Goal: Communication & Community: Answer question/provide support

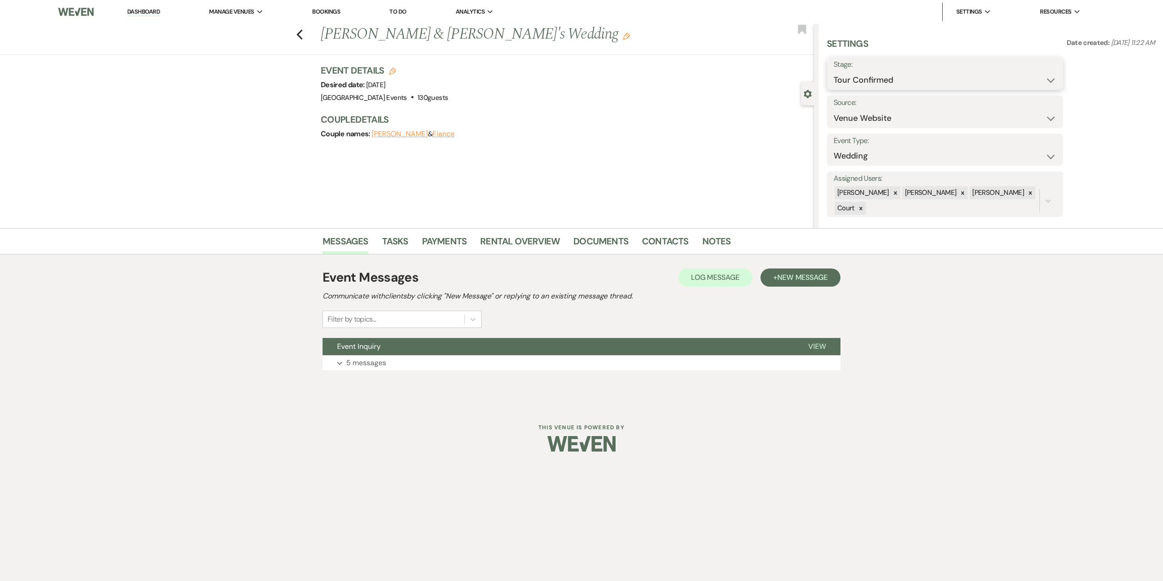
click at [884, 80] on select "Inquiry Follow Up Tour Requested Tour Confirmed Toured Proposal Sent Booked Lost" at bounding box center [945, 80] width 223 height 18
select select "5"
click at [834, 71] on select "Inquiry Follow Up Tour Requested Tour Confirmed Toured Proposal Sent Booked Lost" at bounding box center [945, 80] width 223 height 18
click at [1036, 67] on button "Save" at bounding box center [1038, 74] width 51 height 18
click at [370, 359] on p "5 messages" at bounding box center [366, 363] width 40 height 12
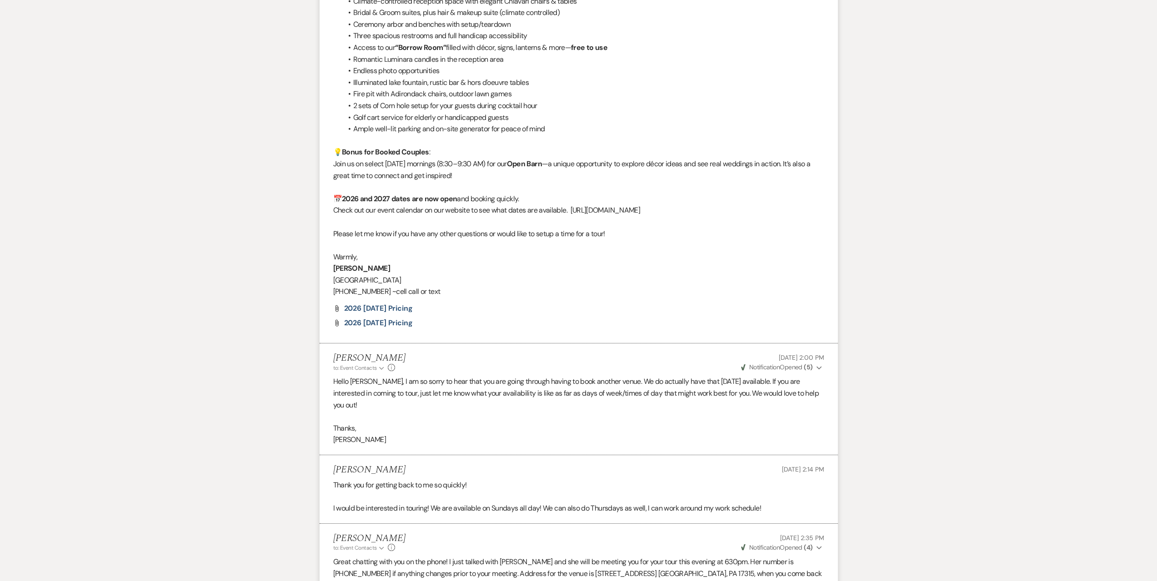
scroll to position [1126, 0]
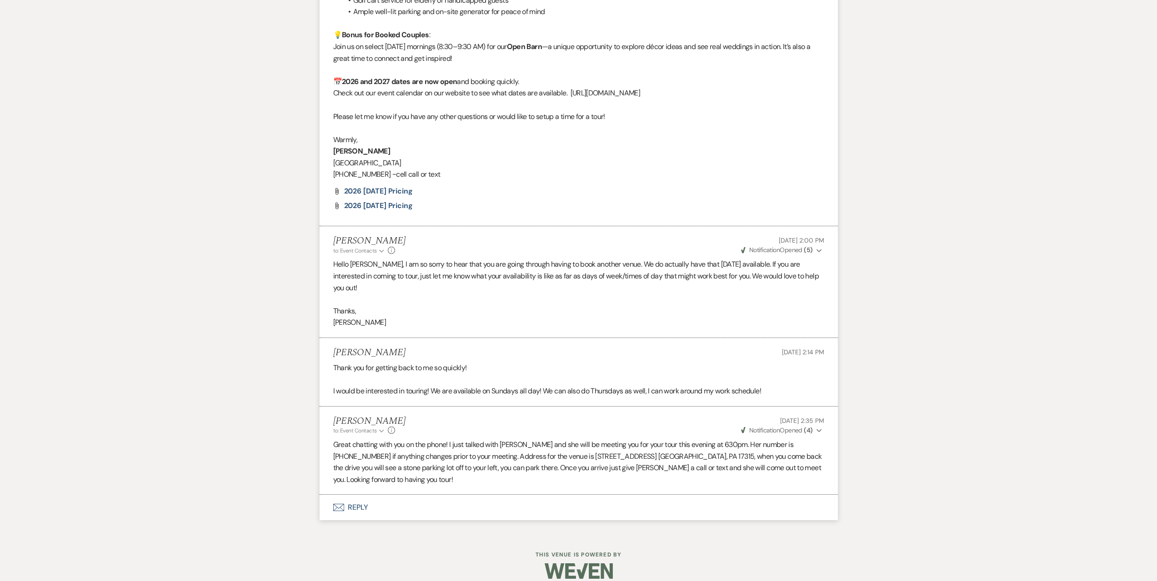
click at [406, 499] on button "Envelope Reply" at bounding box center [578, 507] width 518 height 25
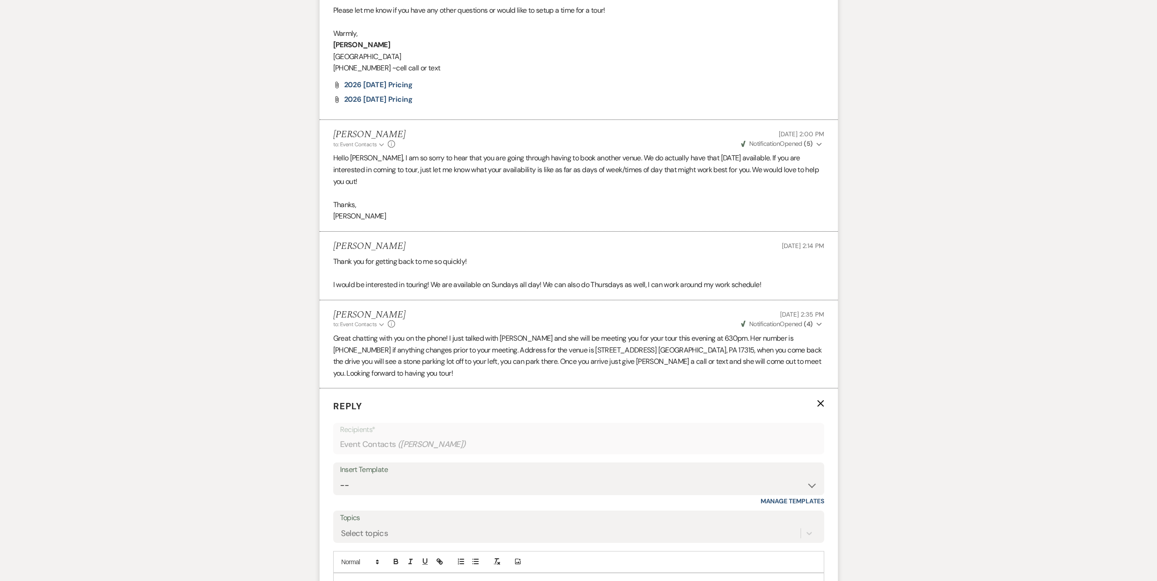
scroll to position [1380, 0]
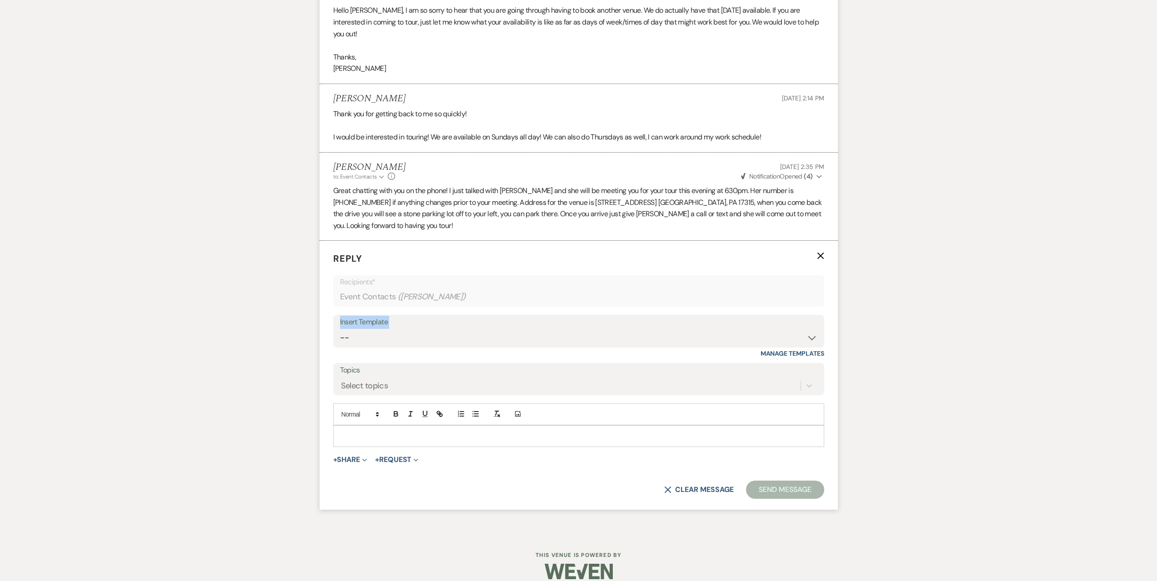
click at [404, 317] on div "Insert Template -- Seating Chart Lacey's Weven Portal Introduction Payment Temp…" at bounding box center [578, 331] width 491 height 33
click at [400, 329] on select "-- Seating Chart [PERSON_NAME] Weven Portal Introduction Payment Template Follo…" at bounding box center [578, 338] width 477 height 18
select select "4935"
click at [340, 329] on select "-- Seating Chart [PERSON_NAME] Weven Portal Introduction Payment Template Follo…" at bounding box center [578, 338] width 477 height 18
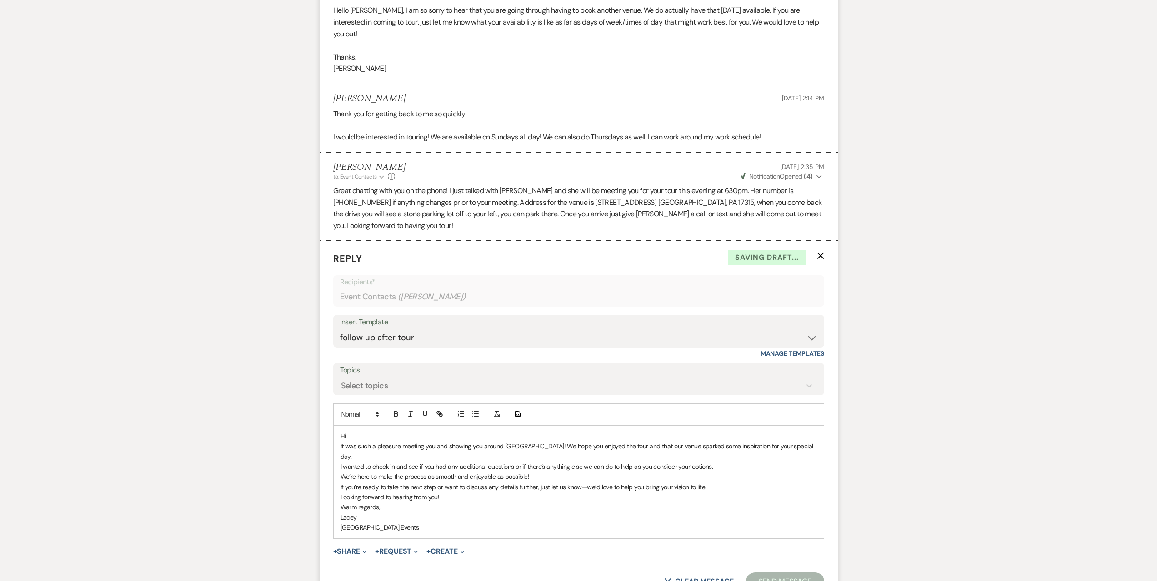
click at [385, 426] on div "Hi It was such a pleasure meeting you and showing you around [GEOGRAPHIC_DATA]!…" at bounding box center [579, 482] width 490 height 113
drag, startPoint x: 383, startPoint y: 418, endPoint x: 324, endPoint y: 419, distance: 59.5
click at [324, 419] on form "Reply X Saving draft... Recipients* Event Contacts ( Maria Karmela Cordova ) In…" at bounding box center [578, 421] width 518 height 360
drag, startPoint x: 549, startPoint y: 433, endPoint x: 331, endPoint y: 432, distance: 218.2
click at [331, 432] on form "Reply X Draft saved! Recipients* Event Contacts ( Maria Karmela Cordova ) Inser…" at bounding box center [578, 421] width 518 height 360
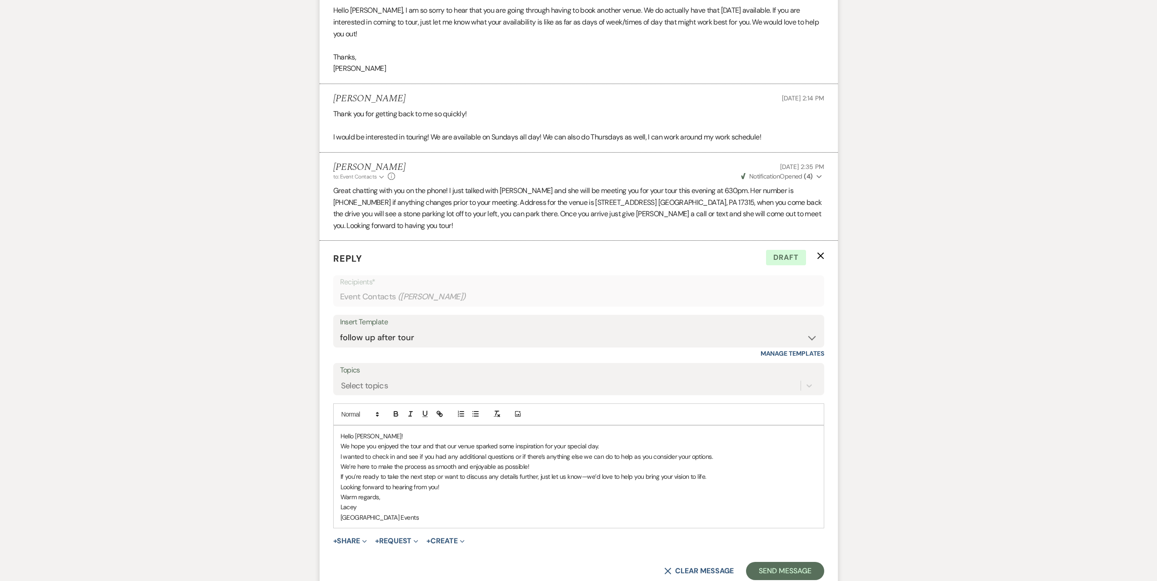
click at [449, 472] on p "If you’re ready to take the next step or want to discuss any details further, j…" at bounding box center [578, 477] width 476 height 10
drag, startPoint x: 365, startPoint y: 493, endPoint x: 333, endPoint y: 492, distance: 32.7
click at [333, 492] on div "Hello Maria! We hope you enjoyed the tour and that our venue sparked some inspi…" at bounding box center [578, 477] width 491 height 104
click at [587, 492] on p "Warm regards," at bounding box center [578, 497] width 476 height 10
click at [484, 492] on p "Warm regards," at bounding box center [578, 497] width 476 height 10
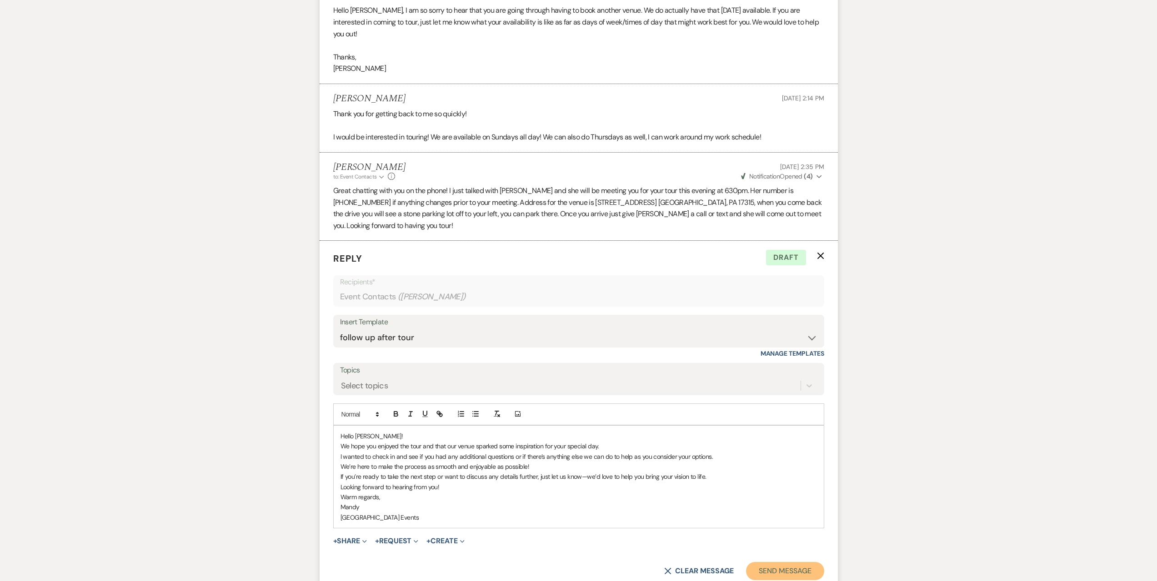
click at [805, 562] on button "Send Message" at bounding box center [785, 571] width 78 height 18
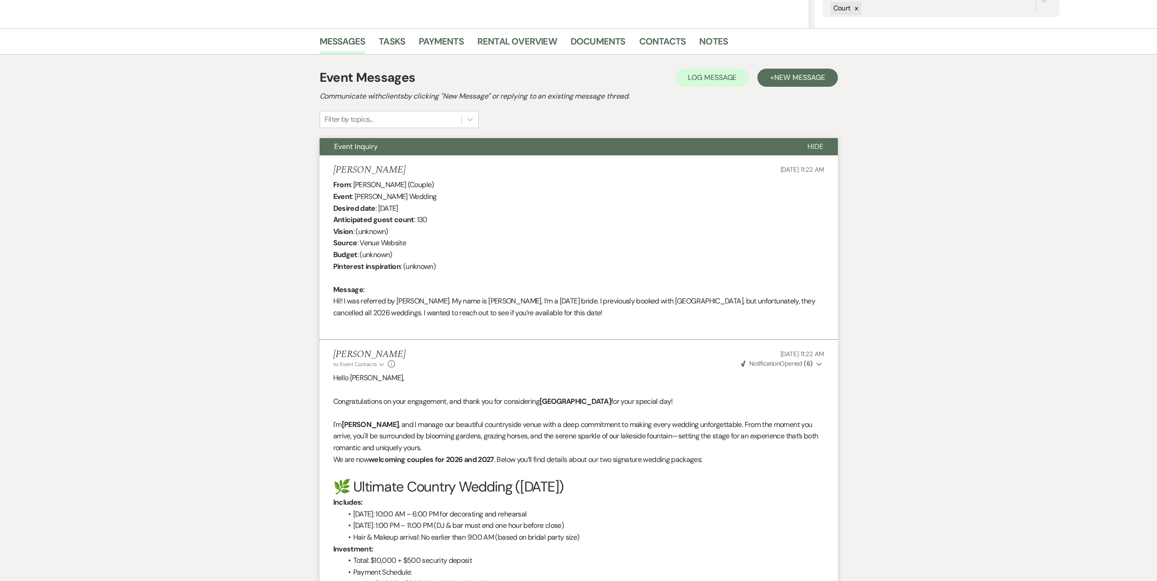
scroll to position [0, 0]
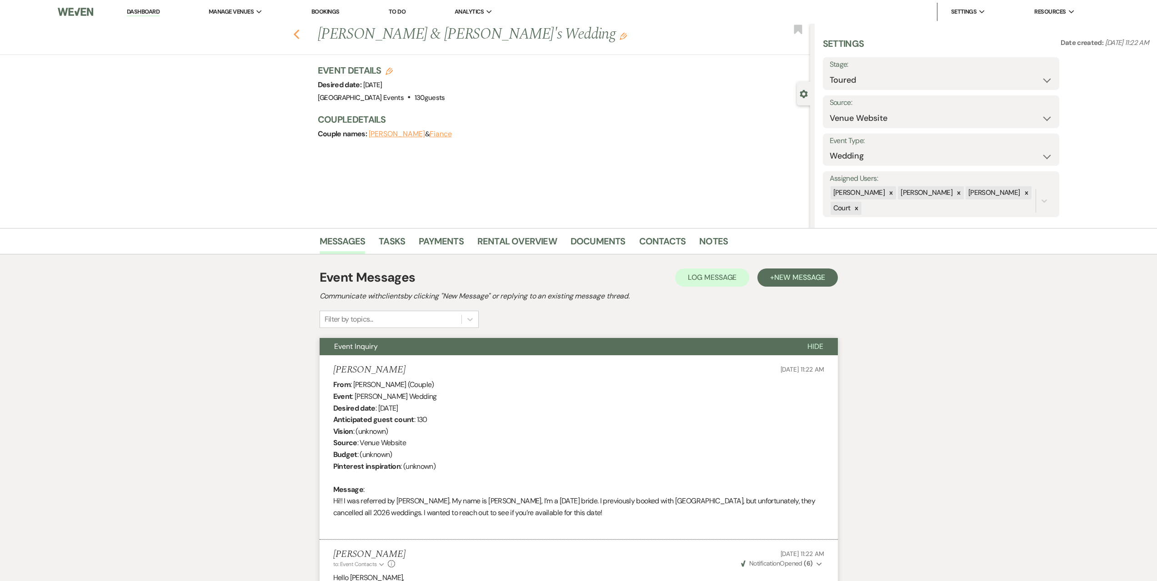
click at [298, 39] on icon "Previous" at bounding box center [296, 34] width 7 height 11
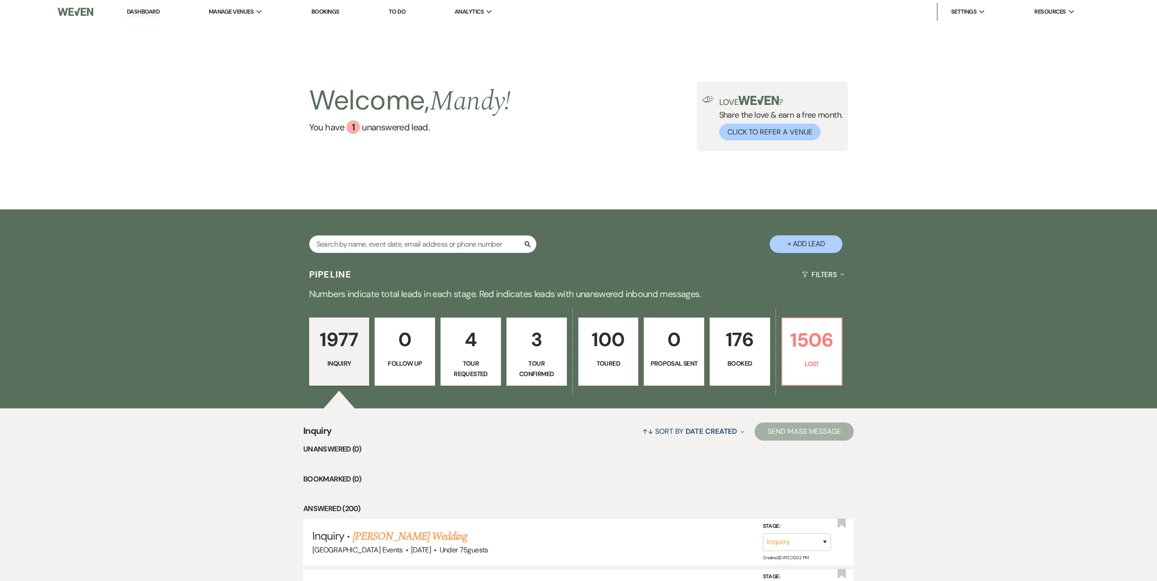
click at [551, 332] on p "3" at bounding box center [536, 339] width 49 height 30
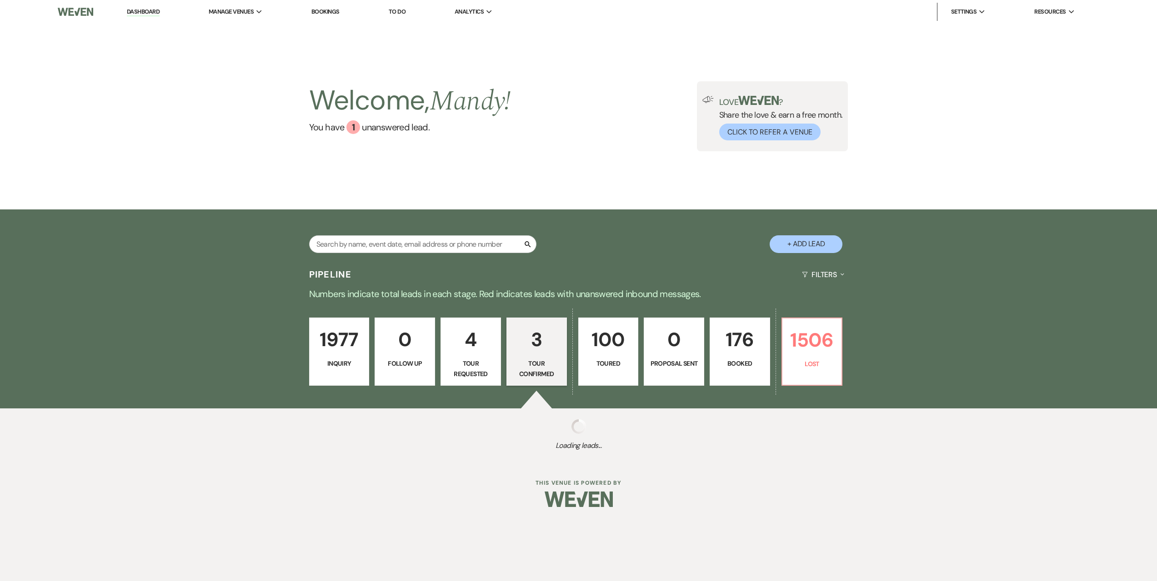
select select "4"
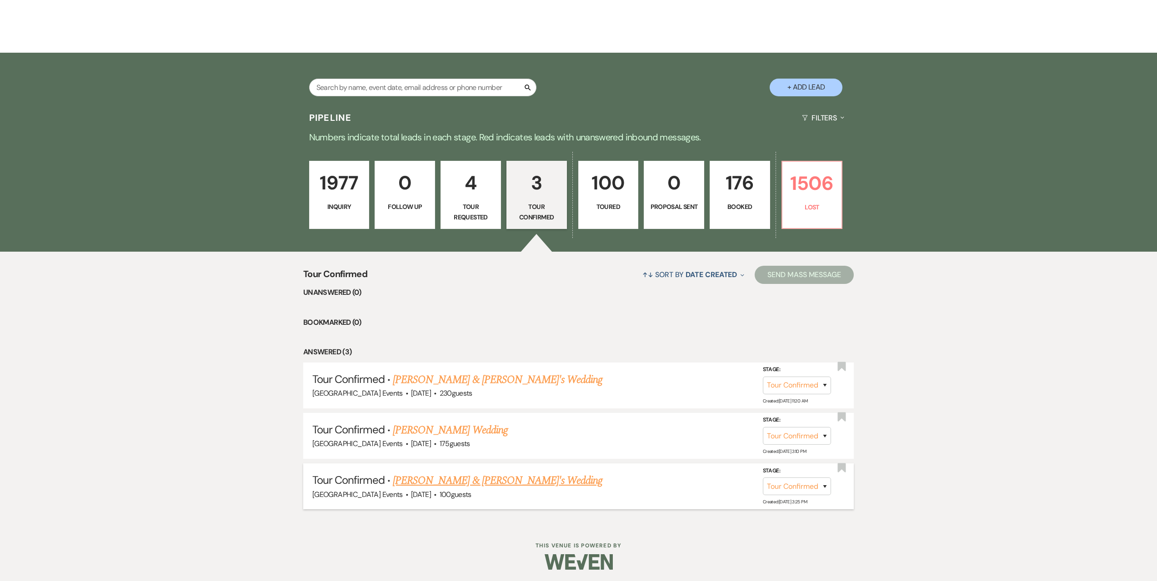
scroll to position [159, 0]
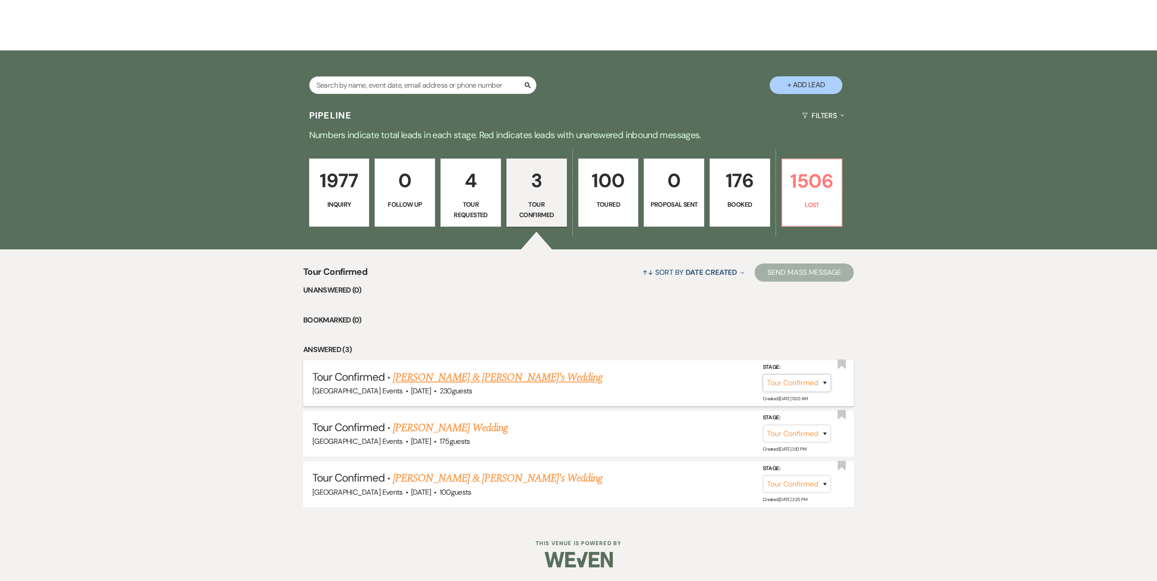
click at [800, 382] on select "Inquiry Follow Up Tour Requested Tour Confirmed Toured Proposal Sent Booked Lost" at bounding box center [797, 383] width 68 height 18
select select "5"
click at [763, 374] on select "Inquiry Follow Up Tour Requested Tour Confirmed Toured Proposal Sent Booked Lost" at bounding box center [797, 383] width 68 height 18
click at [813, 380] on button "Save" at bounding box center [812, 383] width 45 height 18
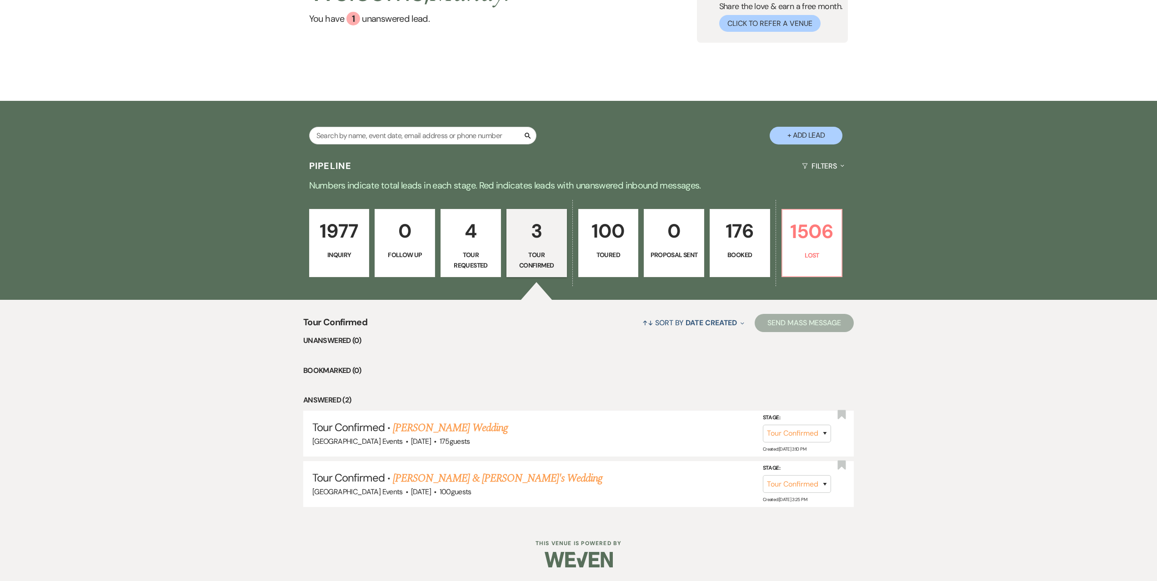
scroll to position [109, 0]
click at [604, 235] on p "101" at bounding box center [608, 231] width 49 height 30
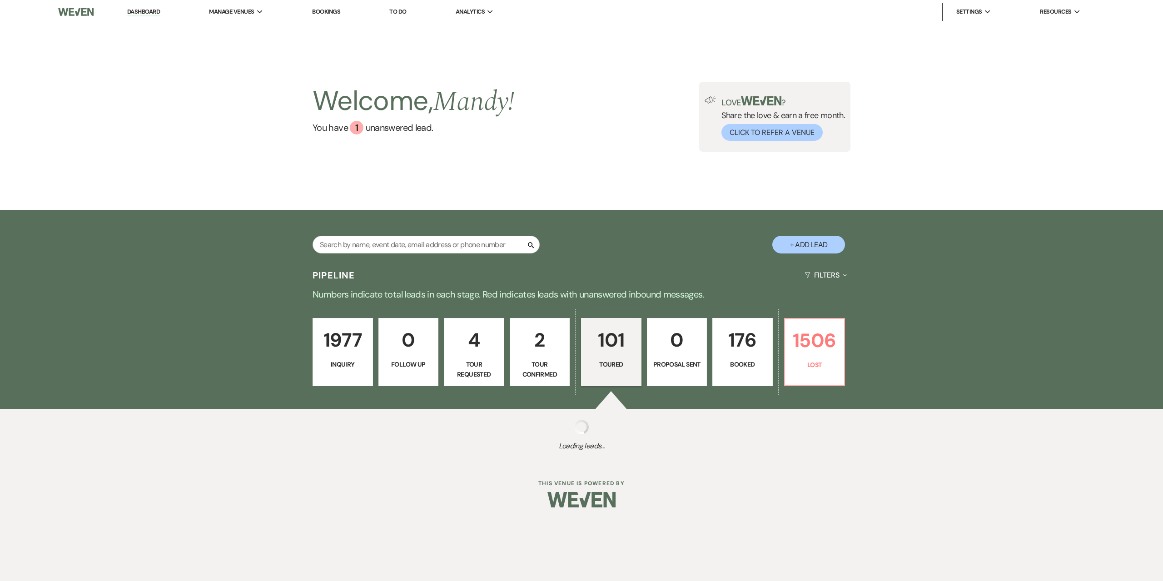
select select "5"
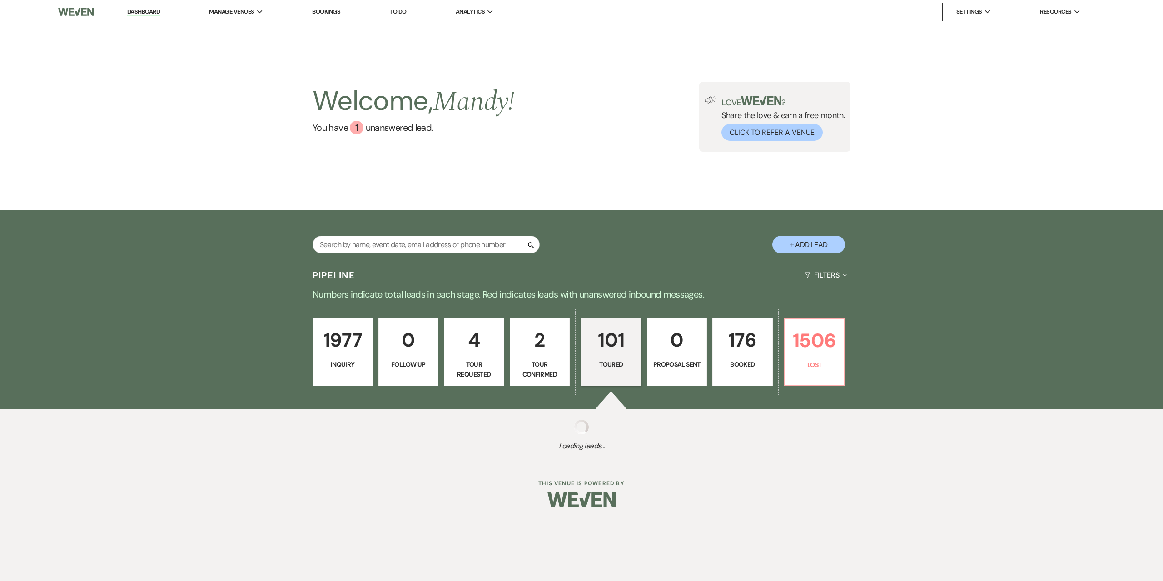
select select "5"
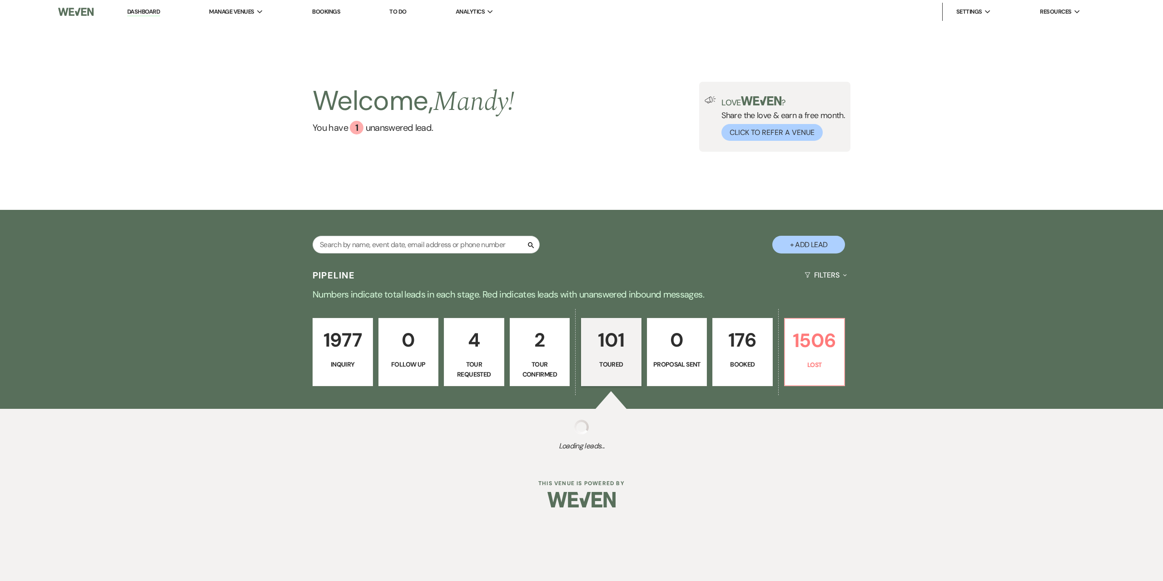
select select "5"
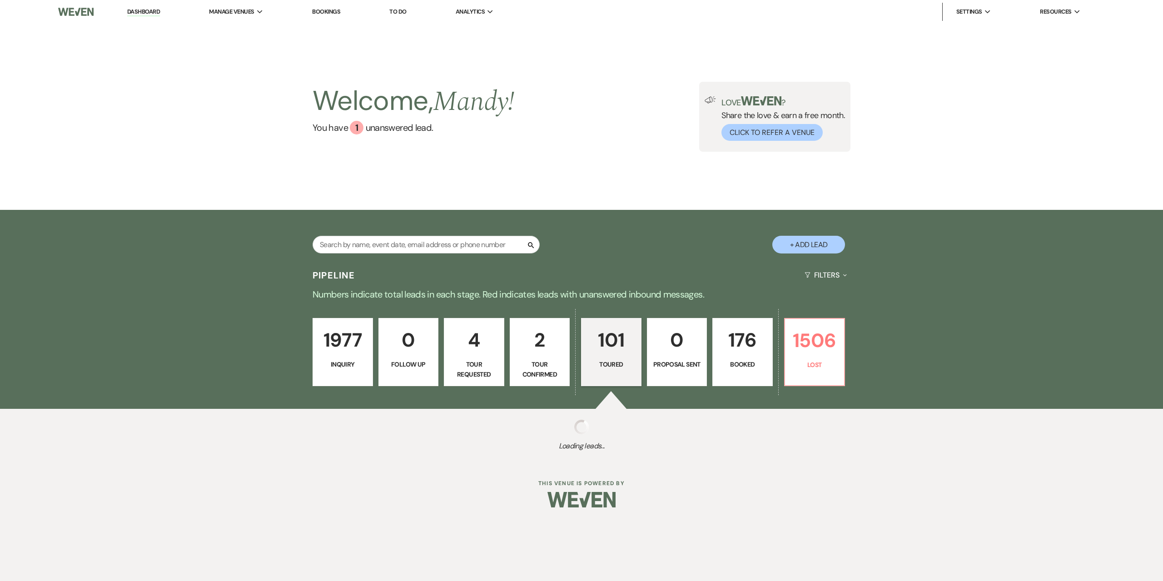
select select "5"
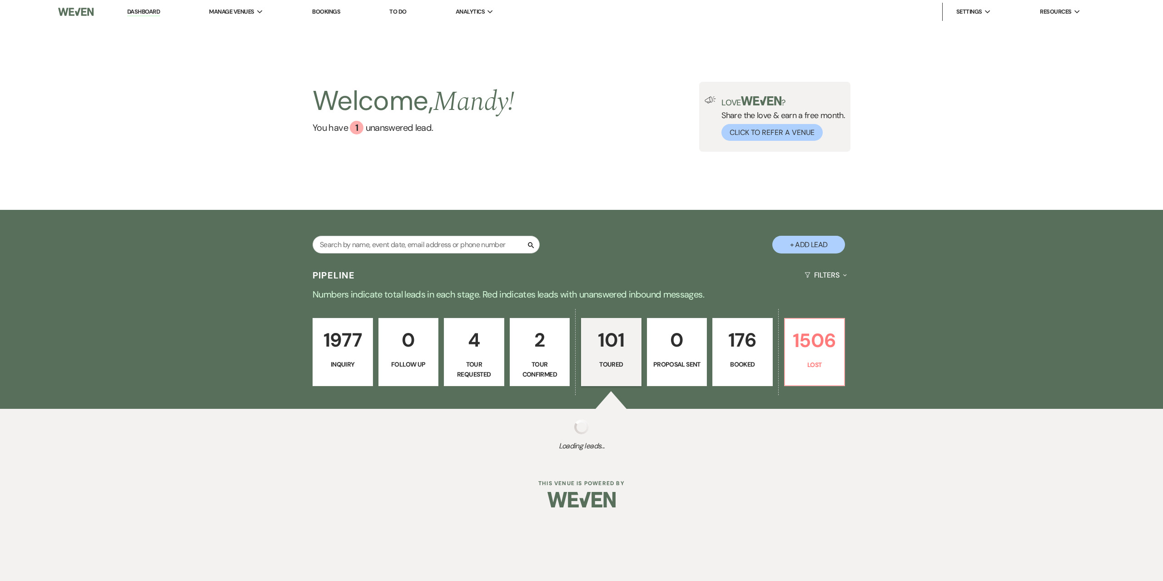
select select "5"
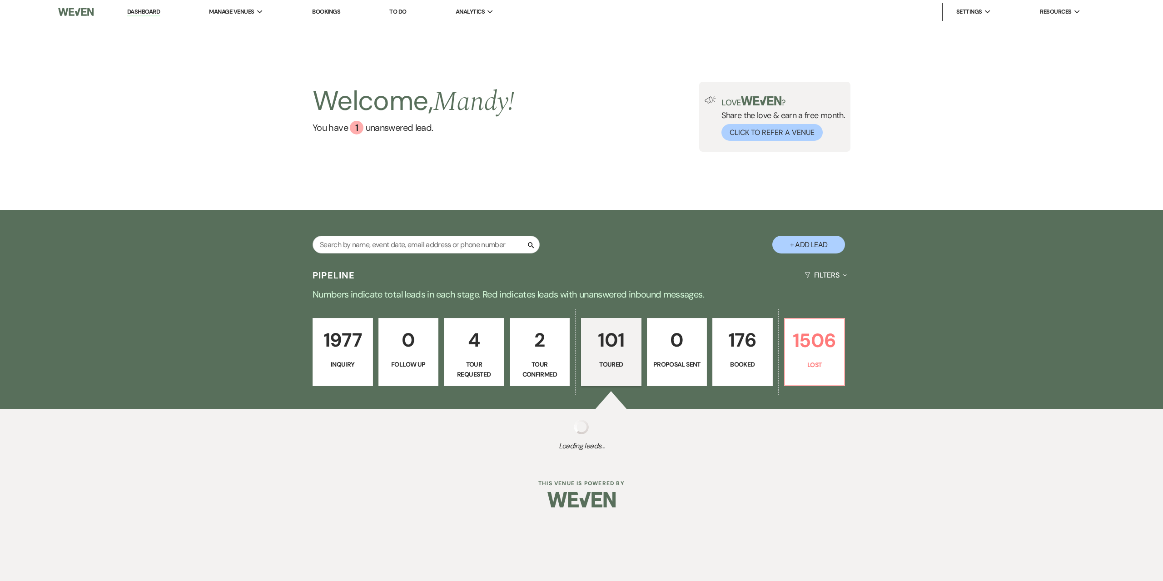
select select "5"
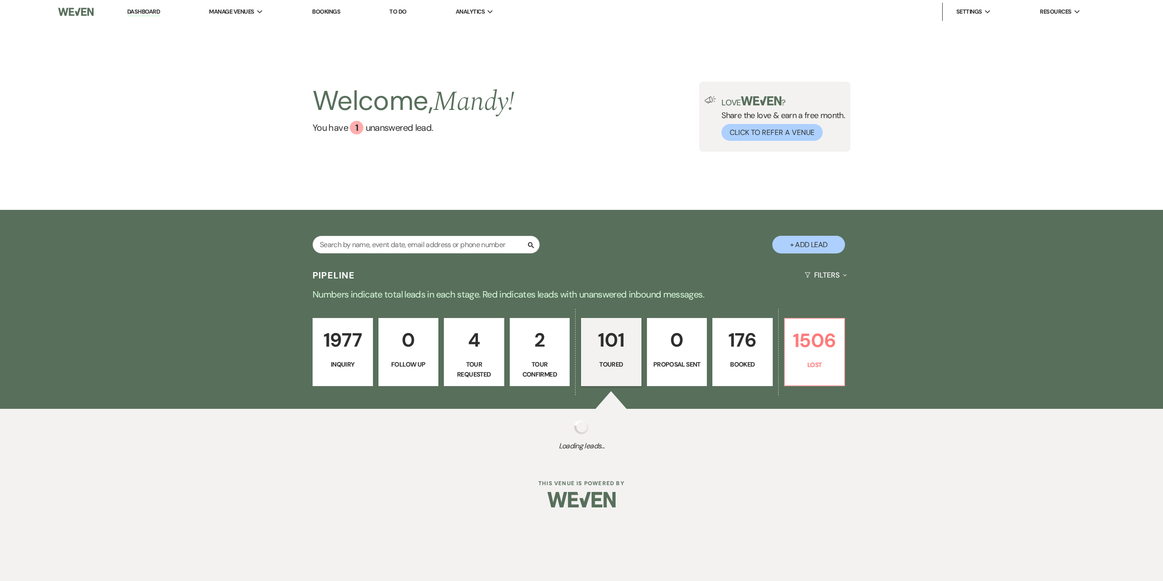
select select "5"
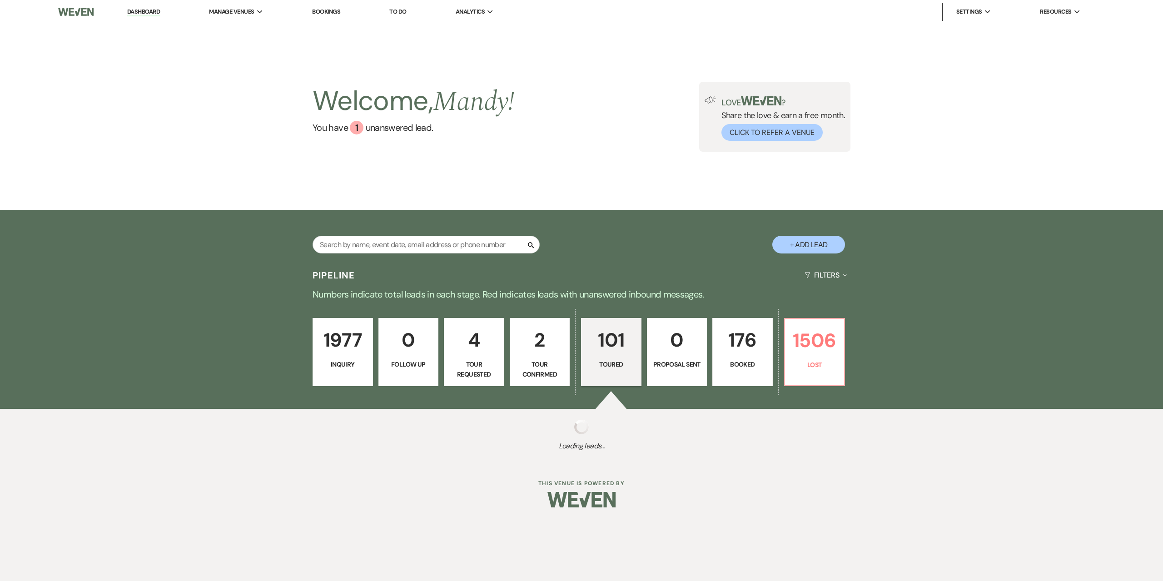
select select "5"
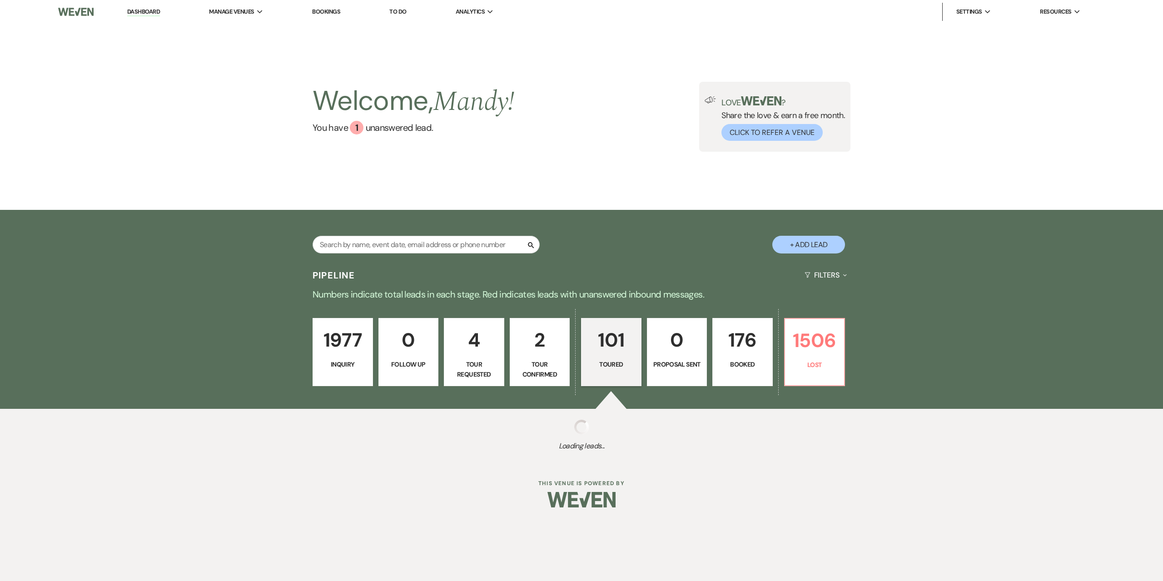
select select "5"
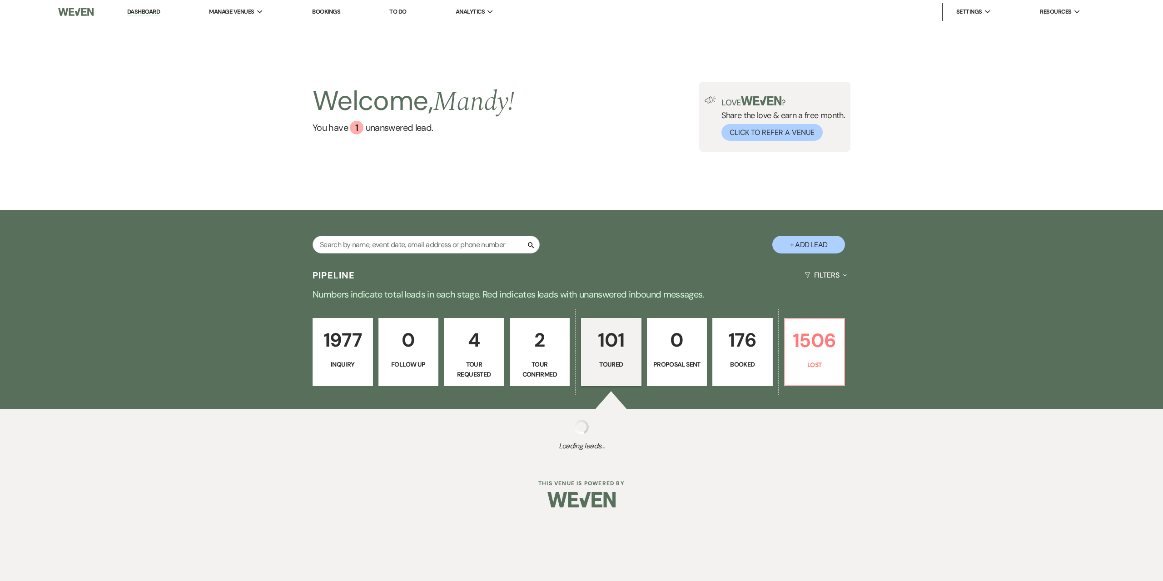
select select "5"
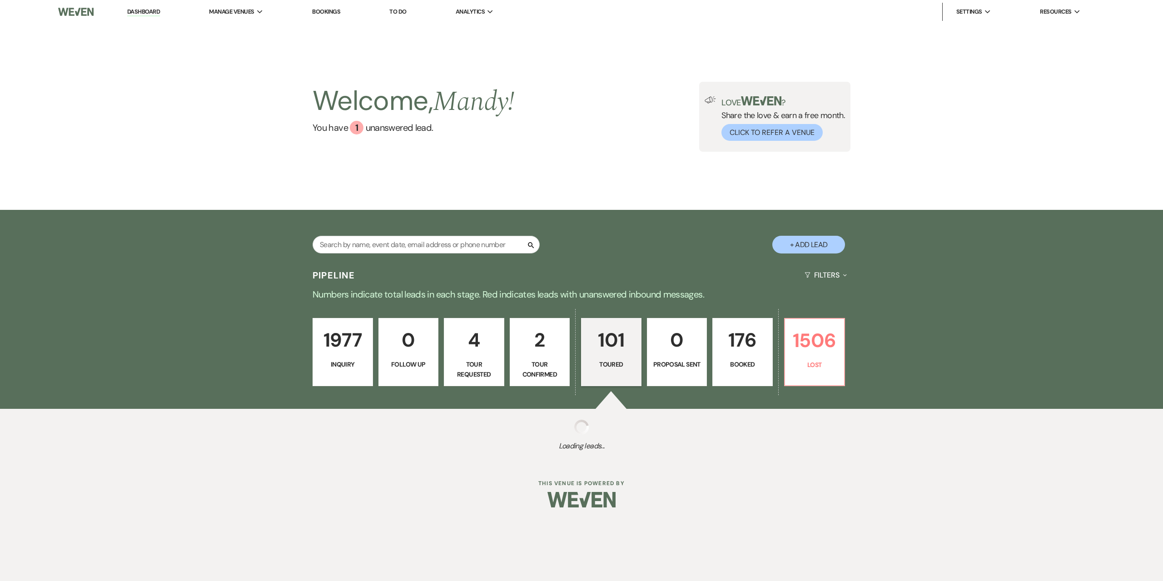
select select "5"
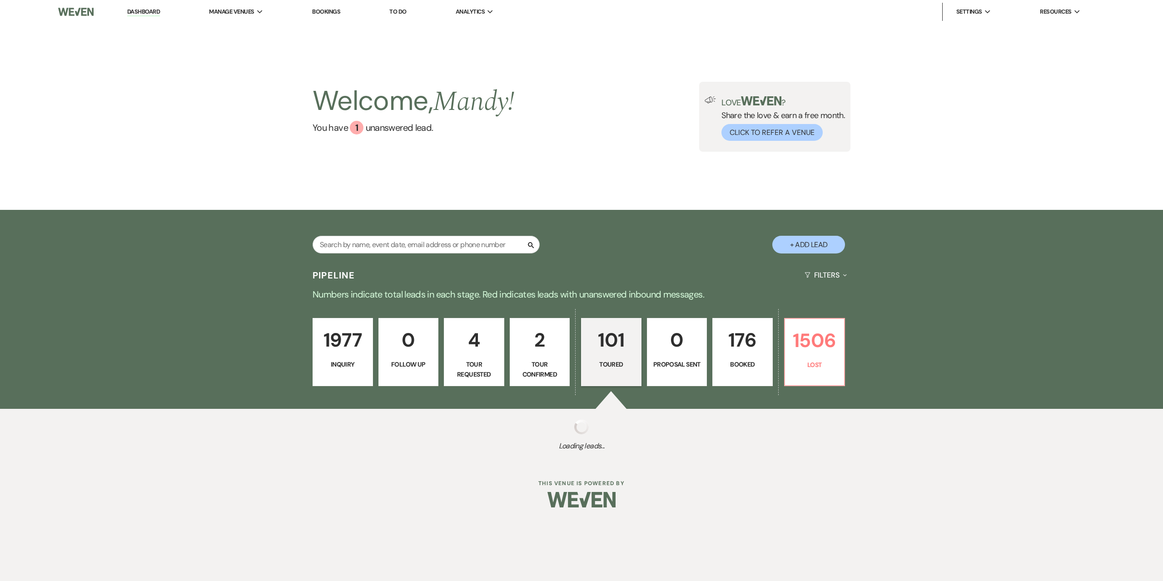
select select "5"
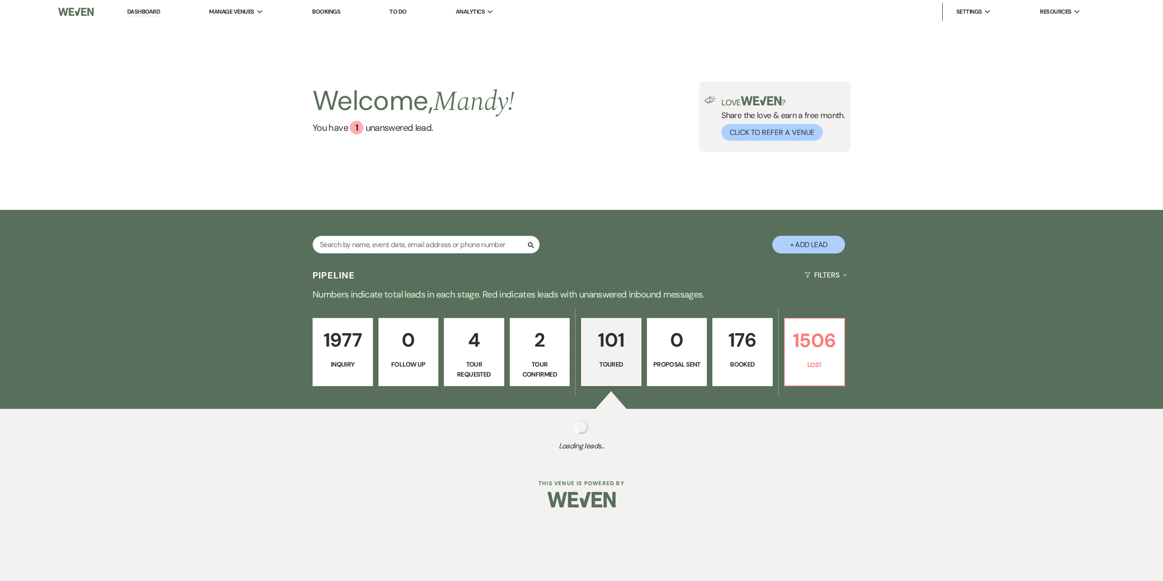
select select "5"
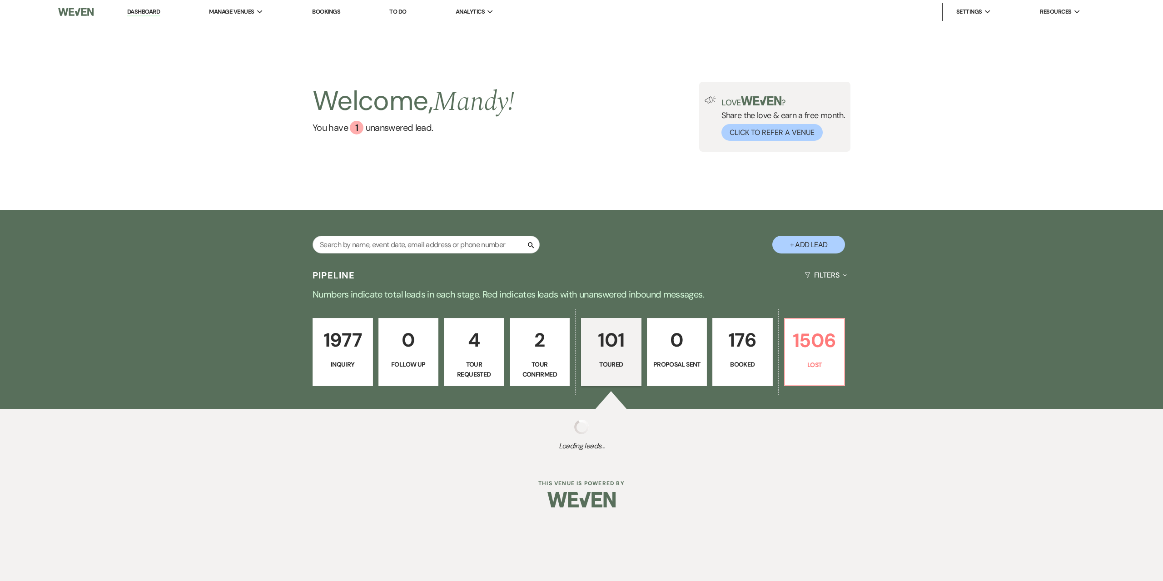
select select "5"
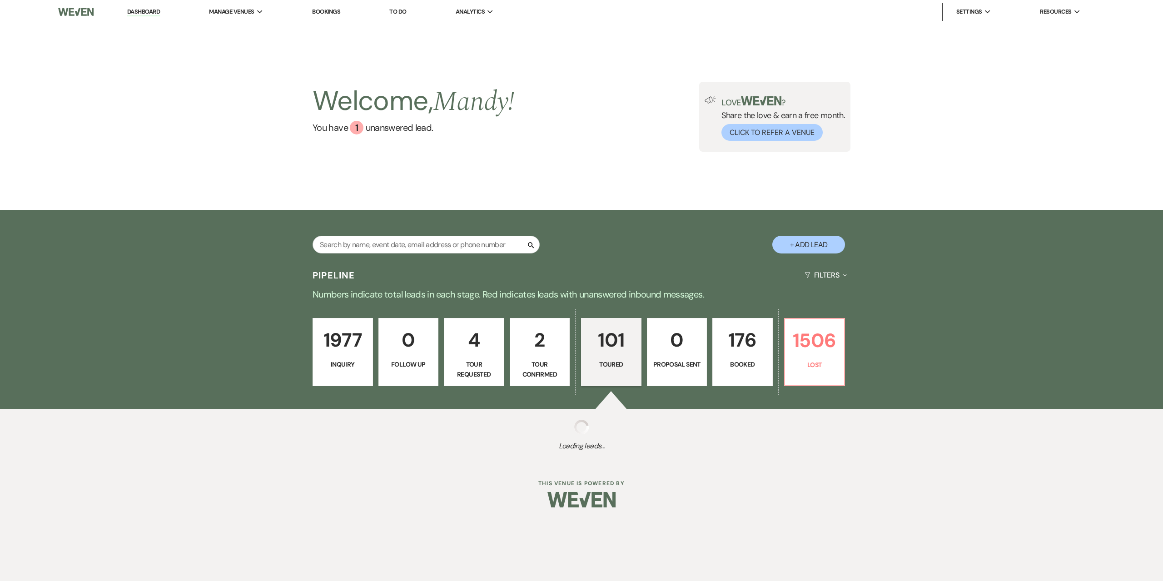
select select "5"
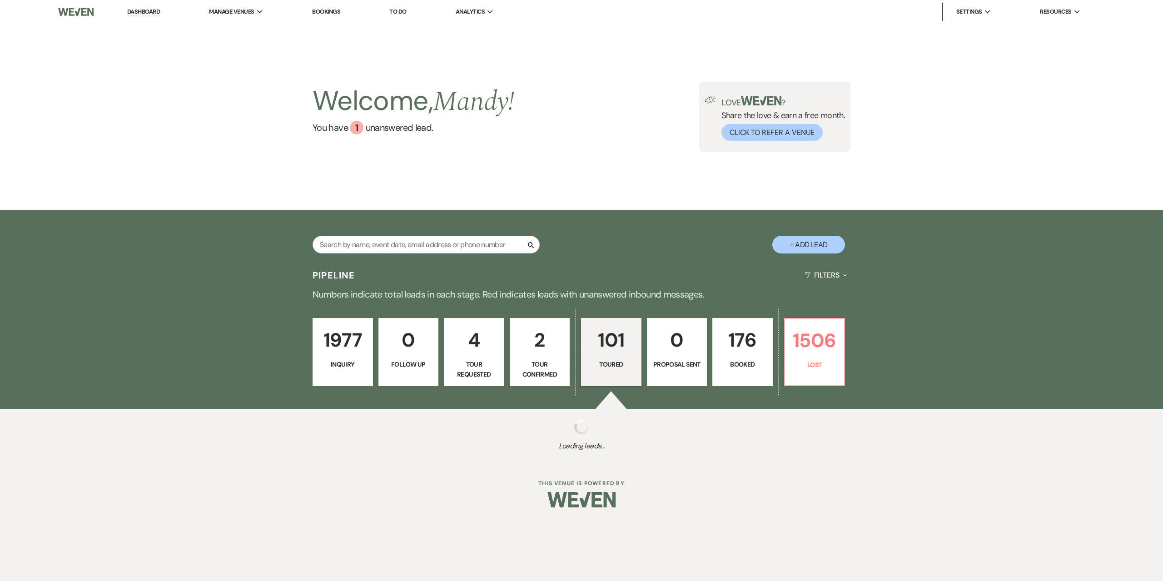
select select "5"
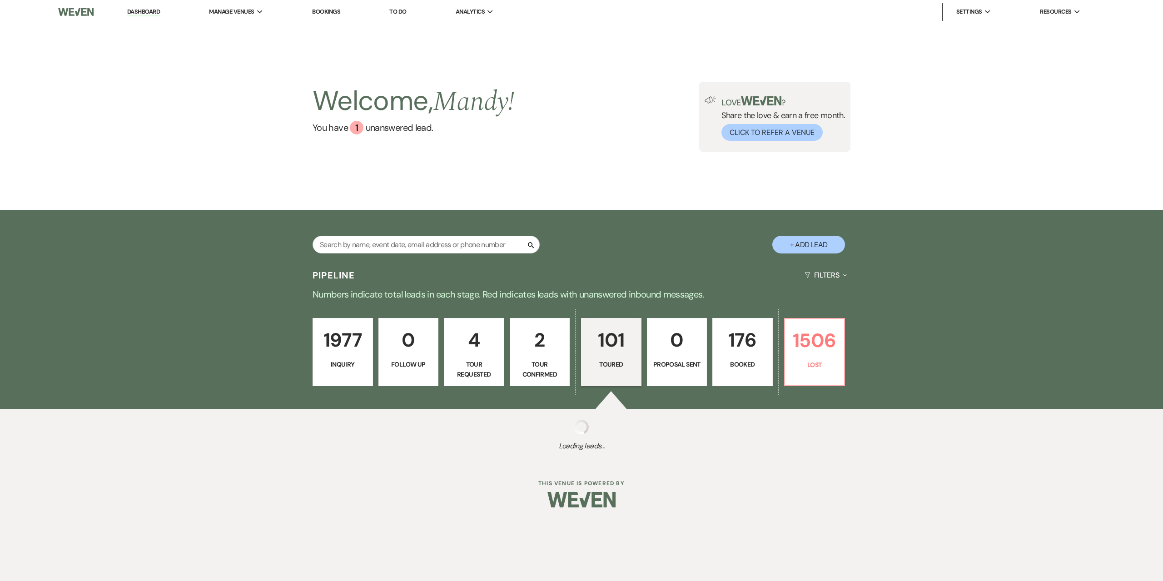
select select "5"
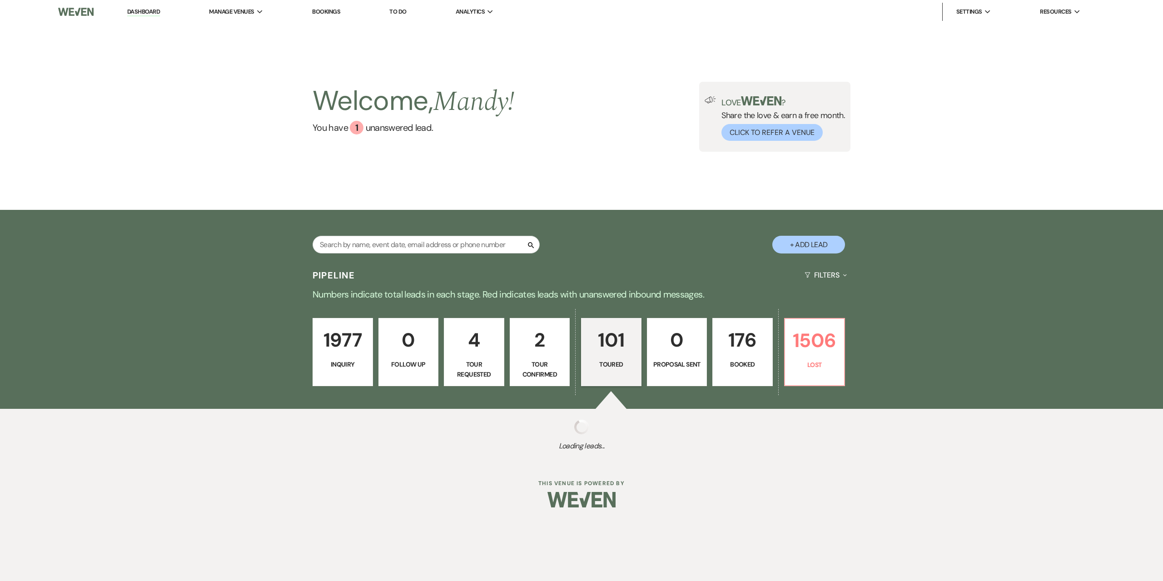
select select "5"
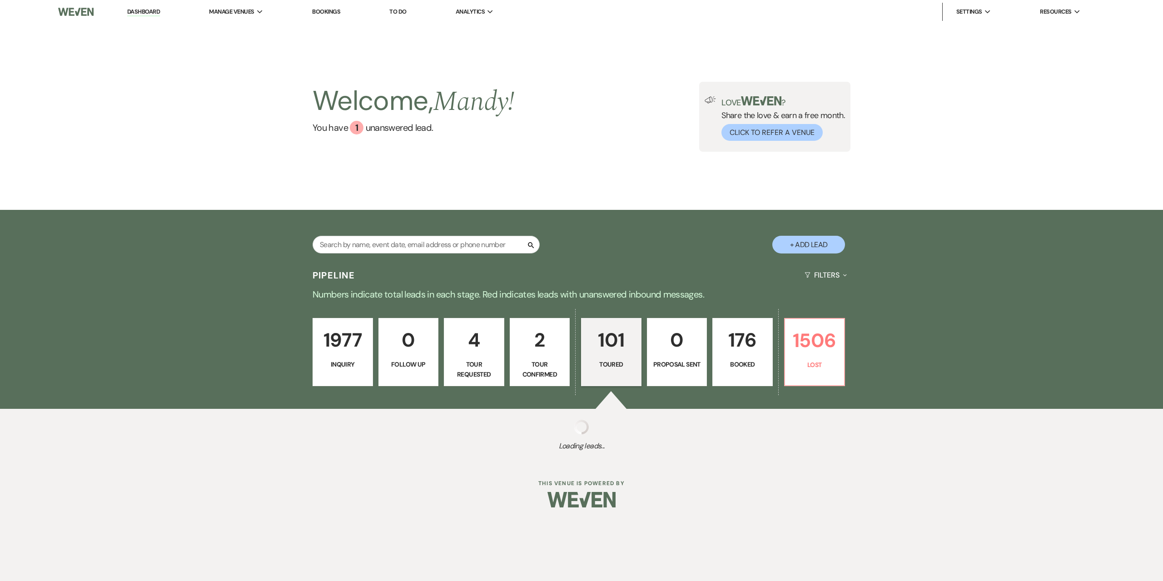
select select "5"
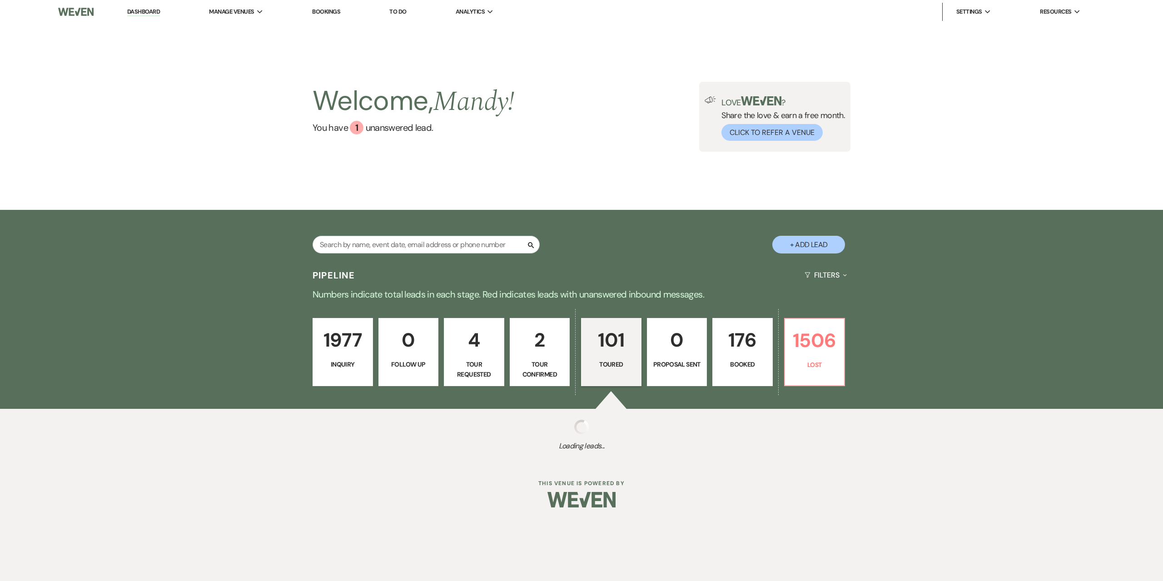
select select "5"
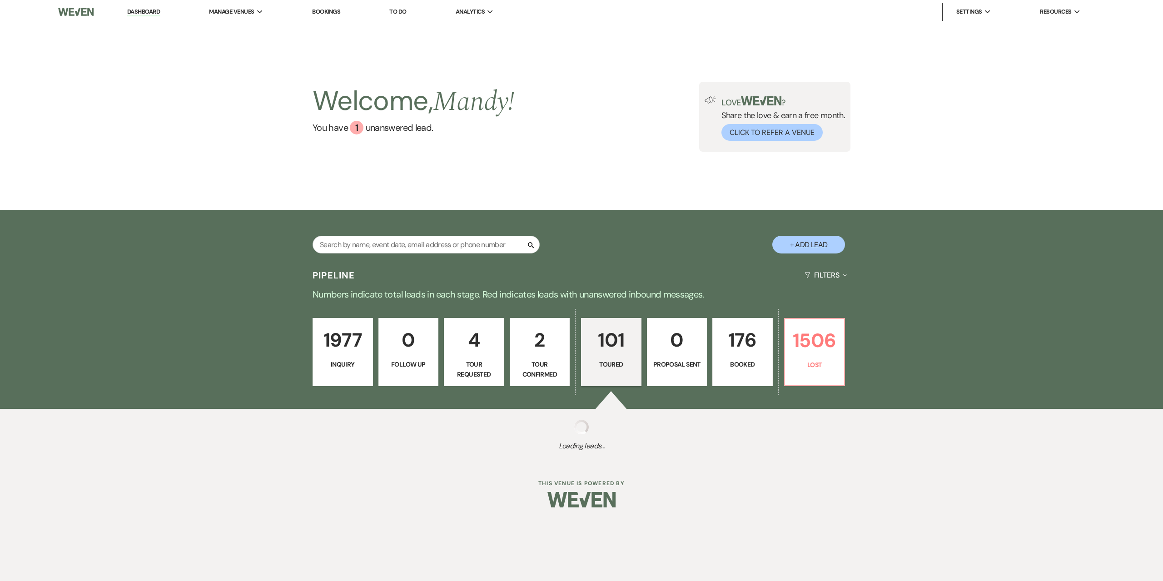
select select "5"
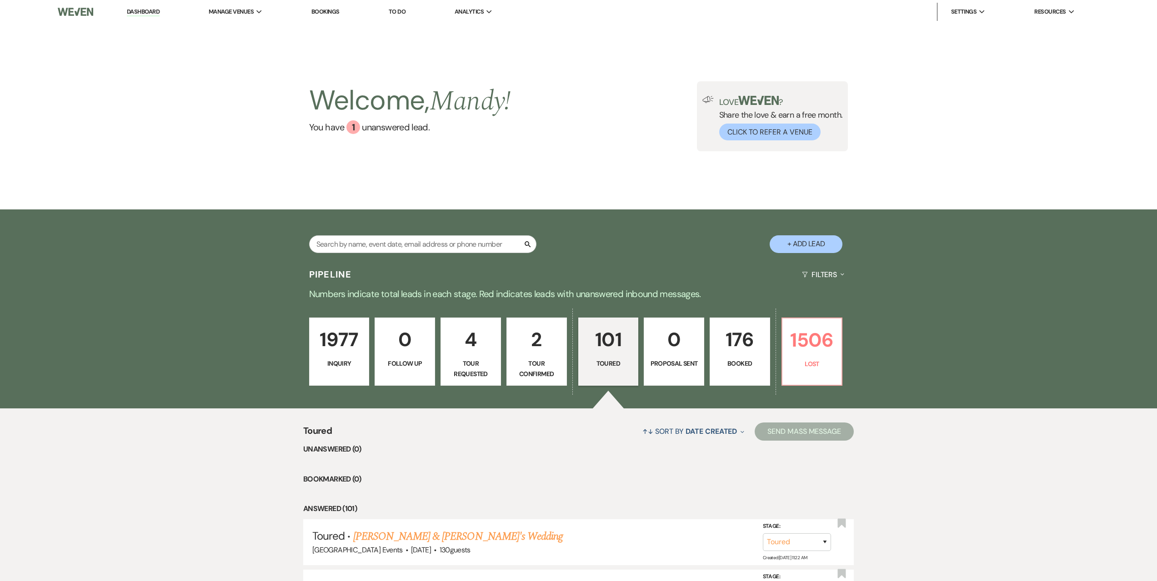
scroll to position [273, 0]
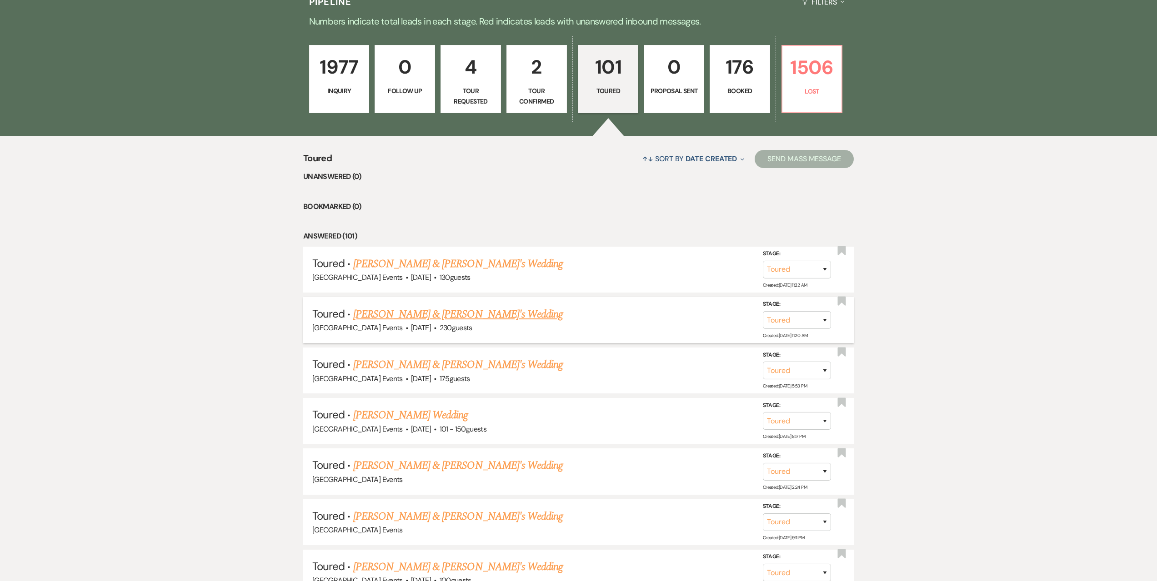
click at [407, 312] on link "[PERSON_NAME] & [PERSON_NAME]'s Wedding" at bounding box center [458, 314] width 210 height 16
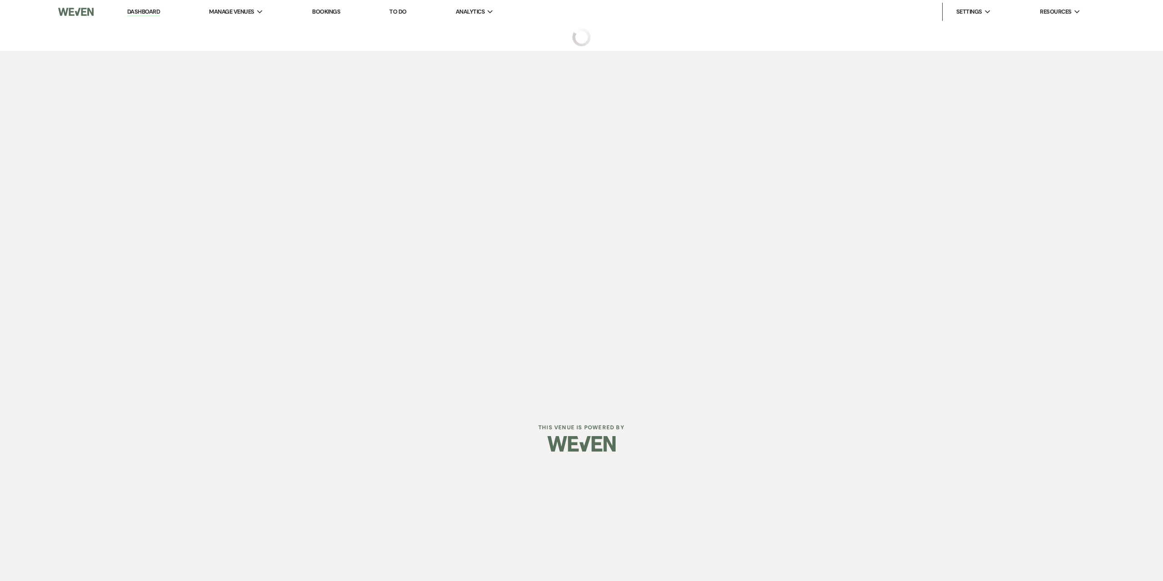
select select "5"
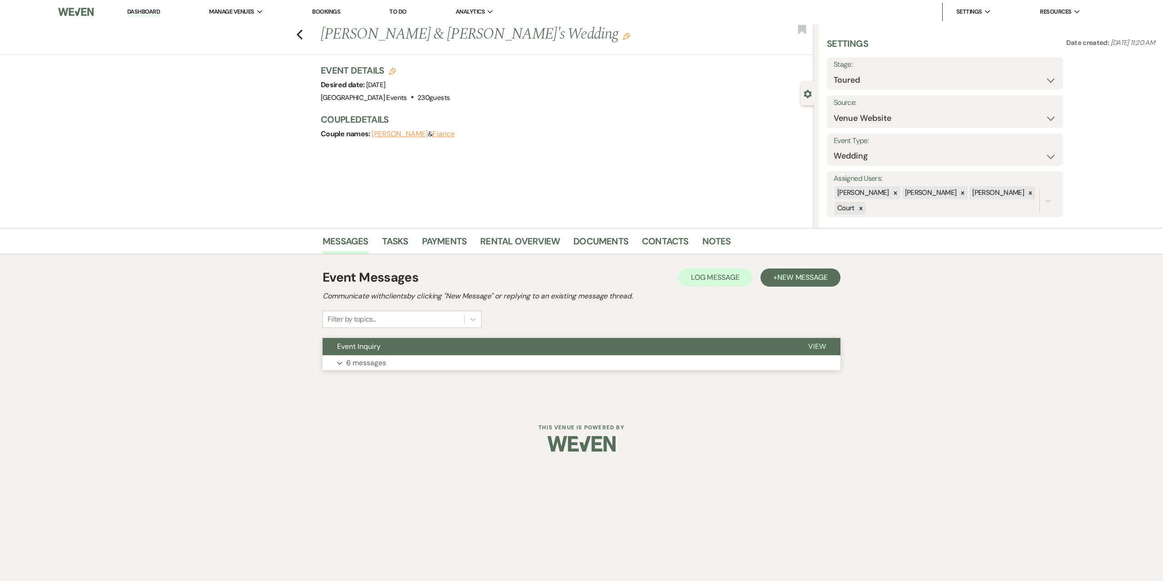
click at [384, 364] on p "6 messages" at bounding box center [366, 363] width 40 height 12
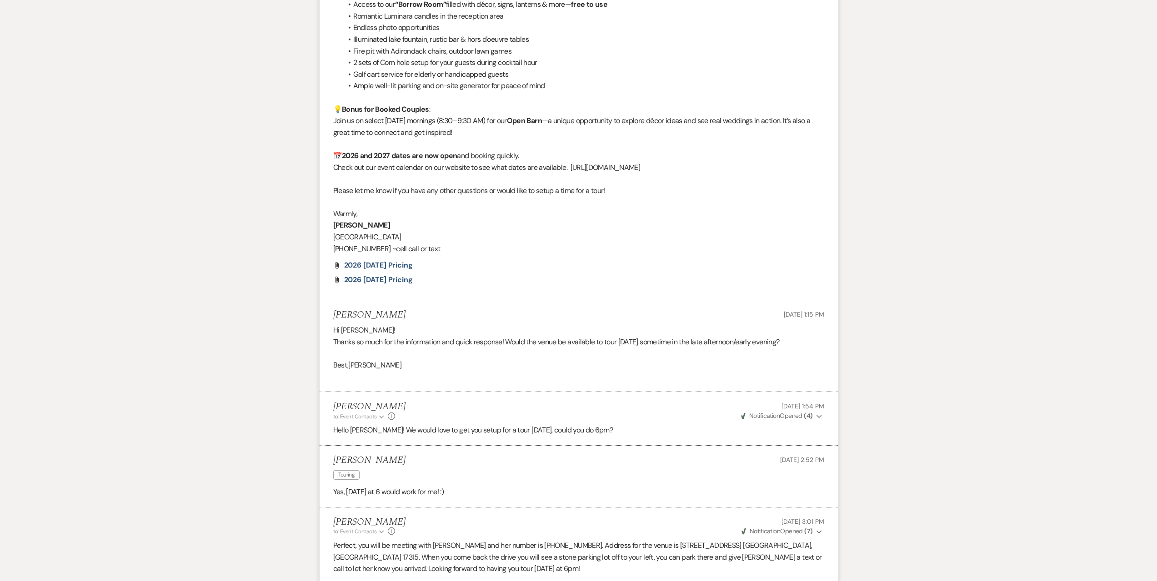
scroll to position [1164, 0]
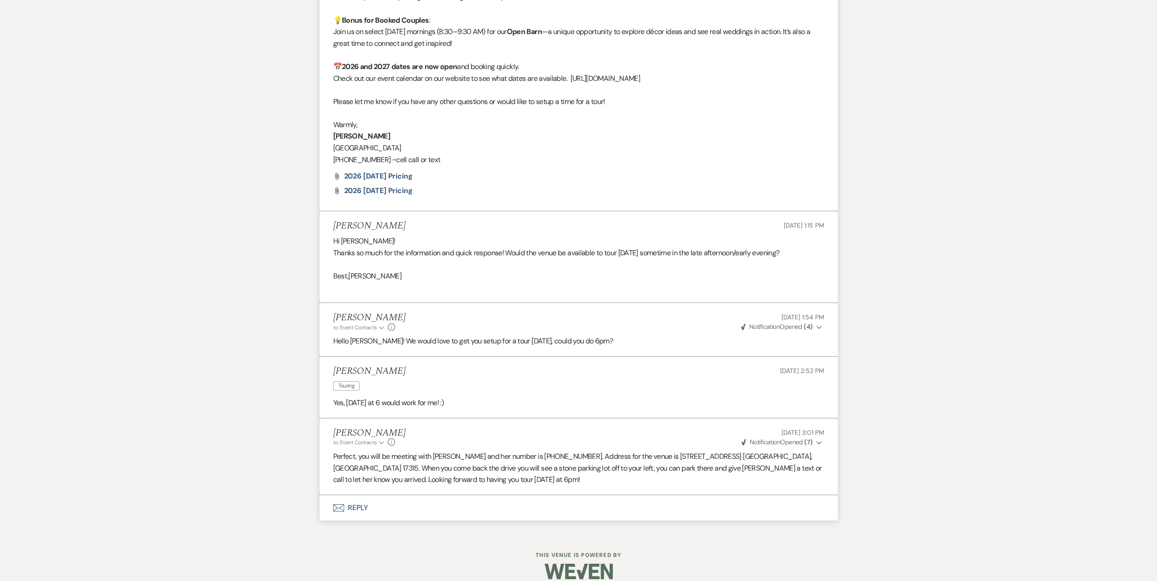
click at [359, 504] on button "Envelope Reply" at bounding box center [578, 507] width 518 height 25
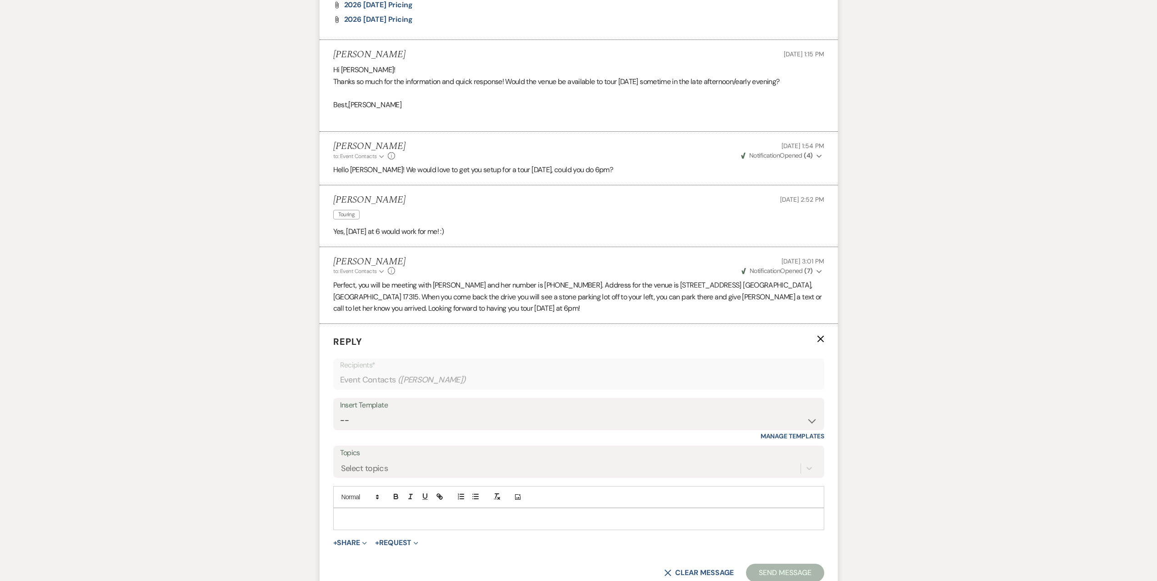
scroll to position [1338, 0]
click at [389, 409] on select "-- Seating Chart [PERSON_NAME] Weven Portal Introduction Payment Template Follo…" at bounding box center [578, 418] width 477 height 18
select select "4935"
click at [340, 409] on select "-- Seating Chart [PERSON_NAME] Weven Portal Introduction Payment Template Follo…" at bounding box center [578, 418] width 477 height 18
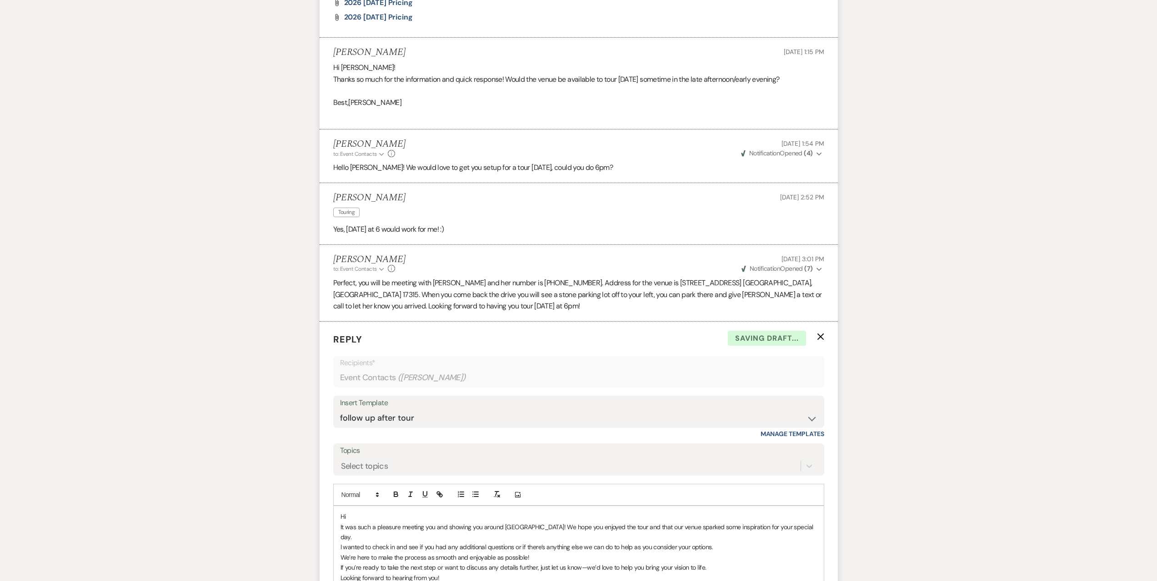
click at [379, 512] on p "Hi" at bounding box center [578, 517] width 476 height 10
drag, startPoint x: 550, startPoint y: 517, endPoint x: 278, endPoint y: 512, distance: 272.7
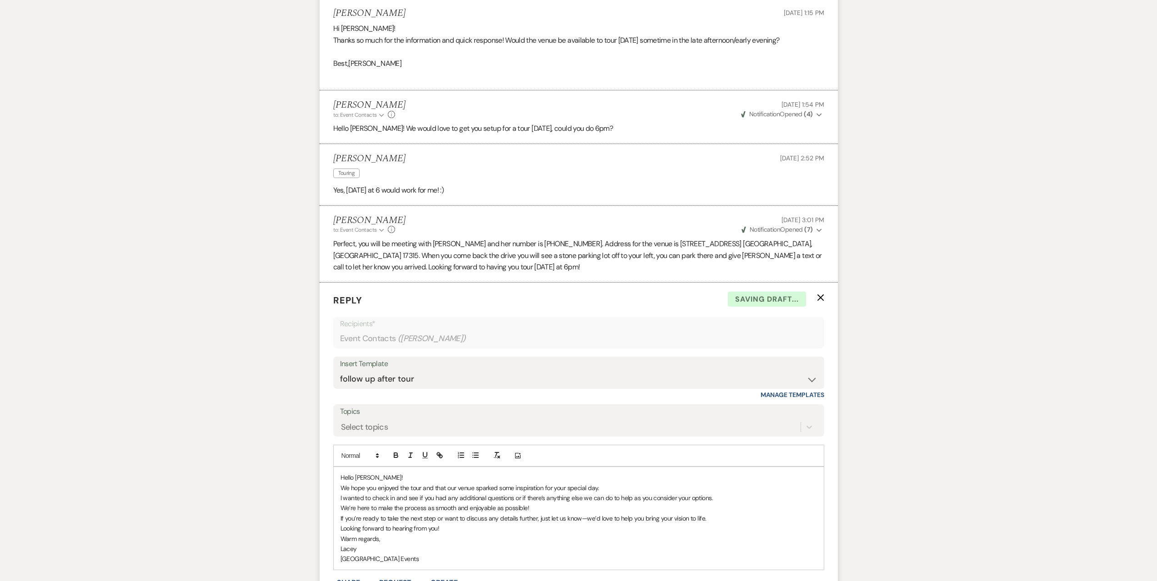
scroll to position [1428, 0]
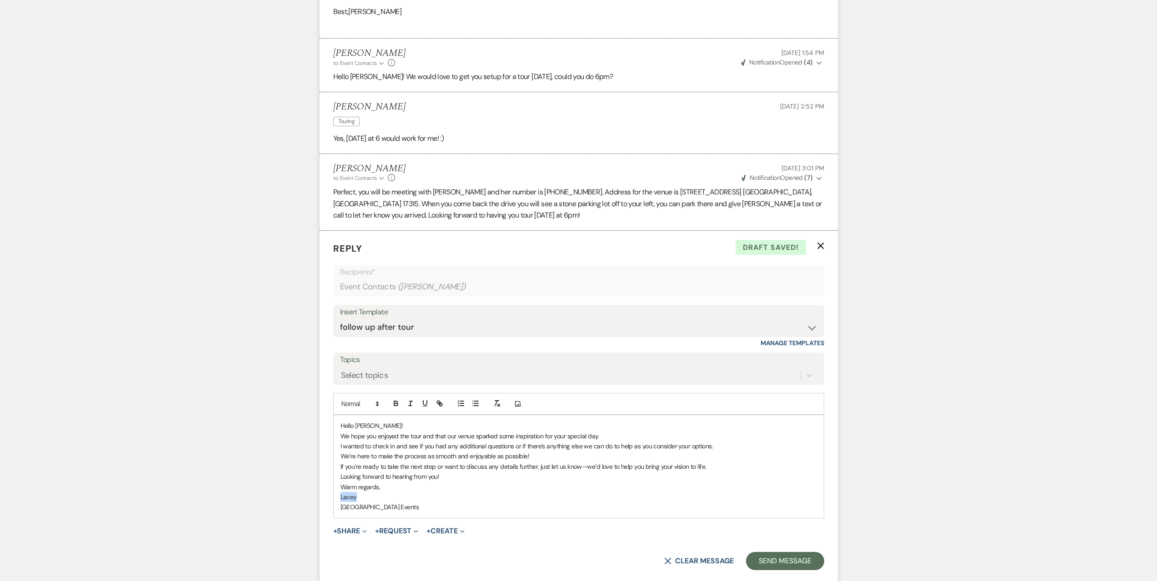
drag, startPoint x: 368, startPoint y: 489, endPoint x: 313, endPoint y: 484, distance: 55.2
click at [779, 552] on button "Send Message" at bounding box center [785, 561] width 78 height 18
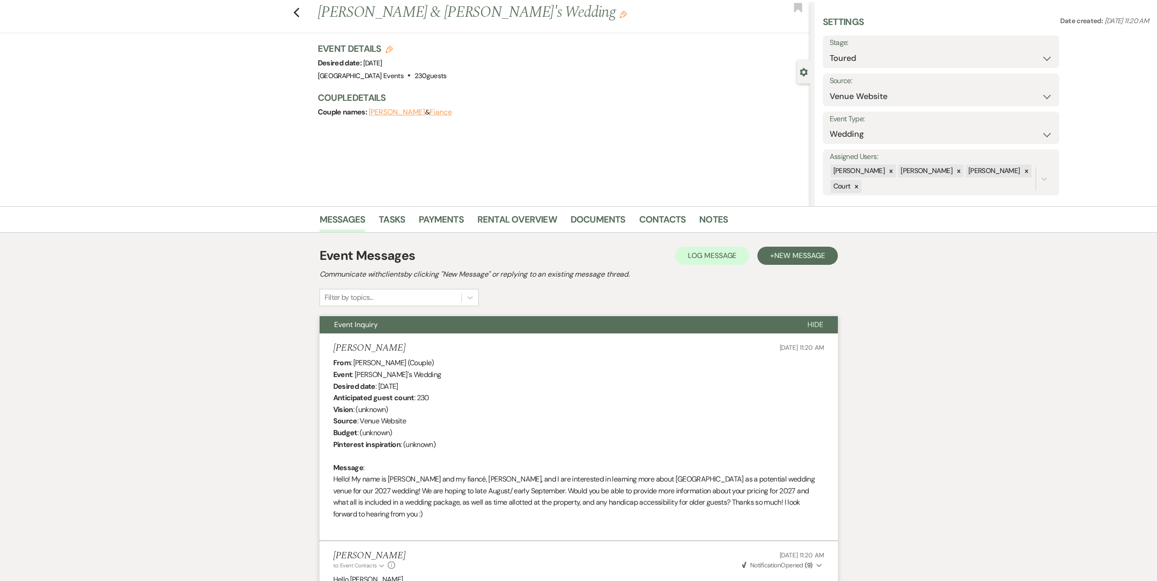
scroll to position [0, 0]
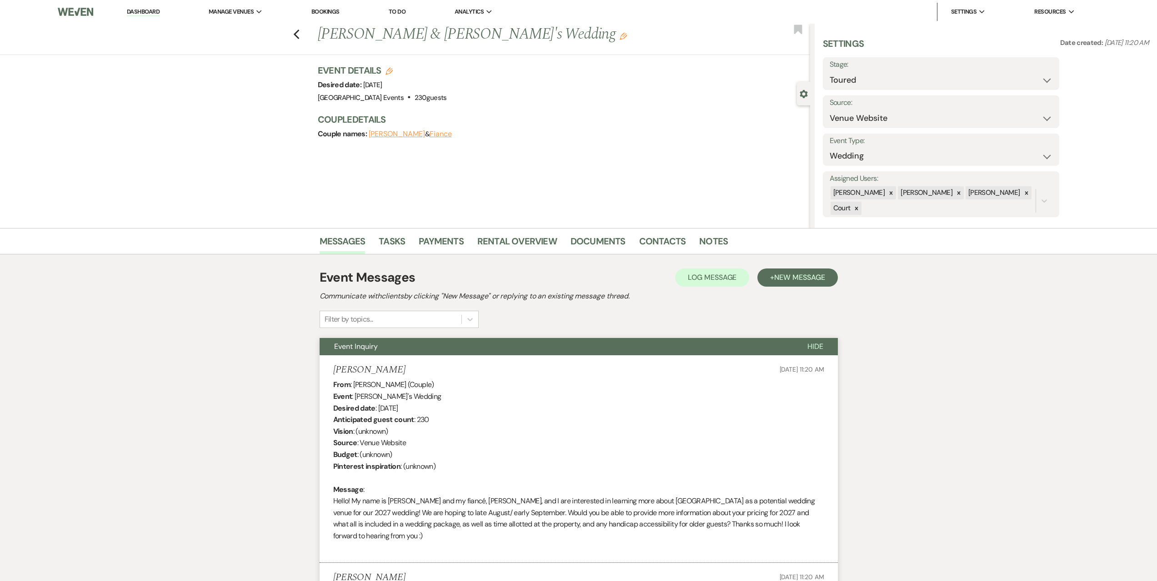
click at [122, 7] on li "Dashboard" at bounding box center [143, 12] width 42 height 18
click at [142, 9] on link "Dashboard" at bounding box center [143, 12] width 33 height 9
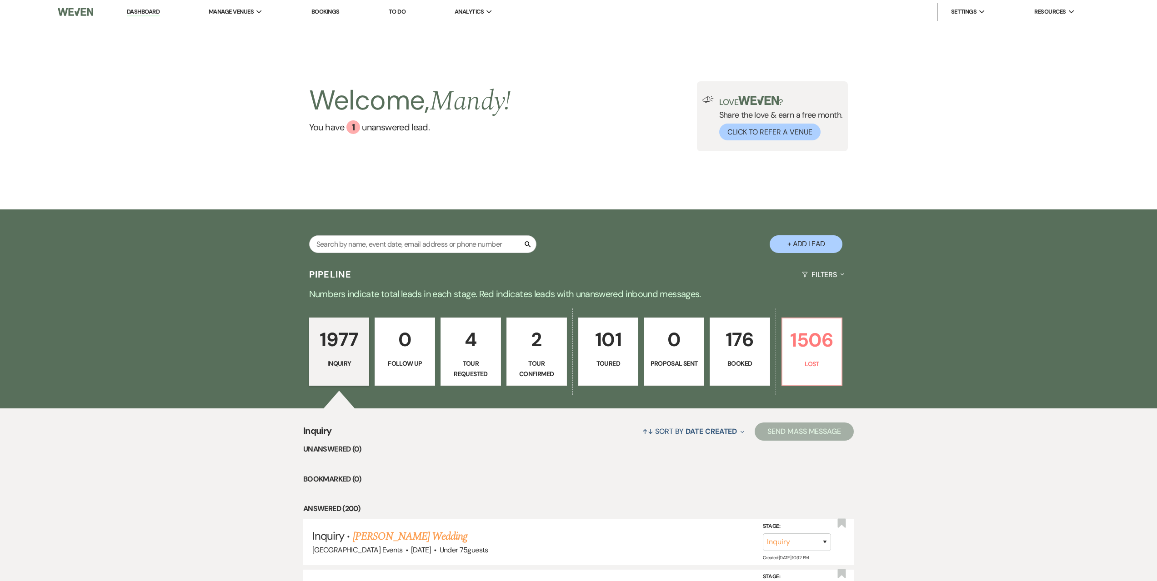
scroll to position [45, 0]
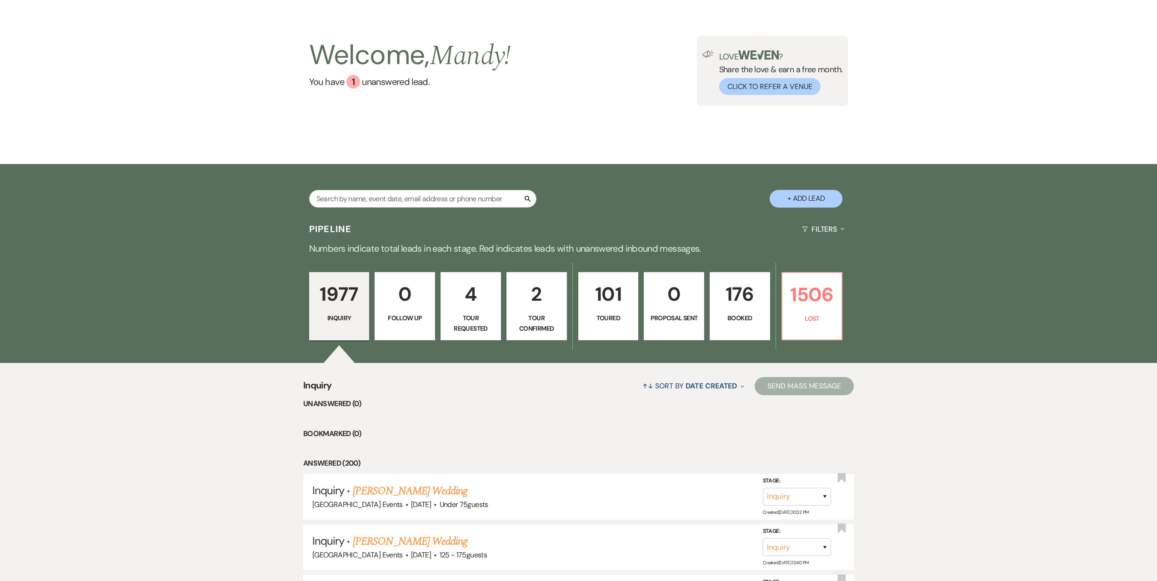
click at [556, 285] on p "2" at bounding box center [536, 294] width 49 height 30
select select "4"
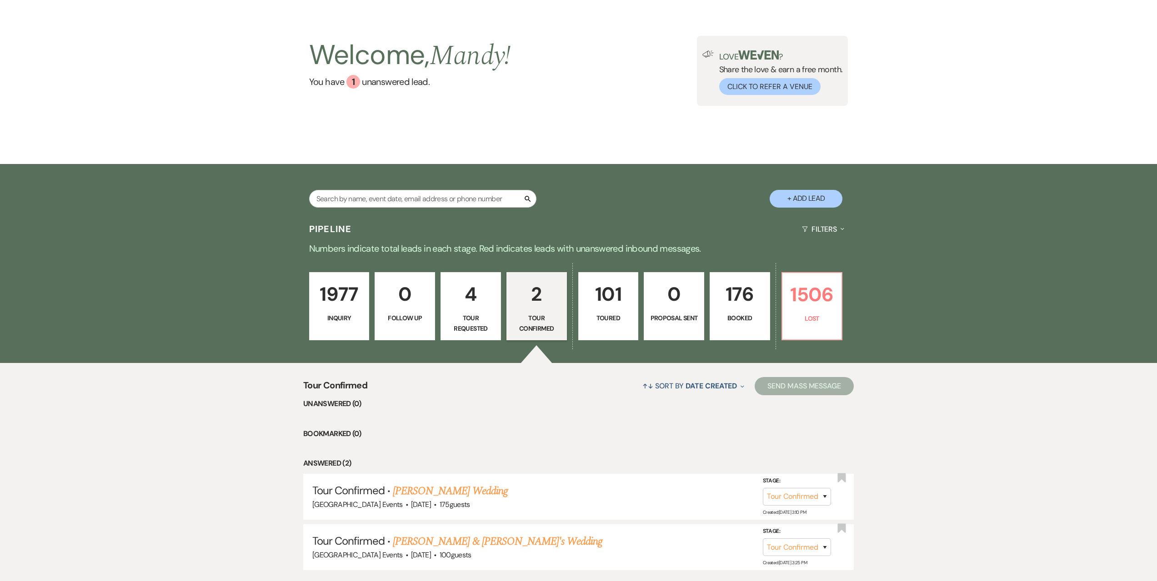
click at [624, 297] on p "101" at bounding box center [608, 294] width 49 height 30
select select "5"
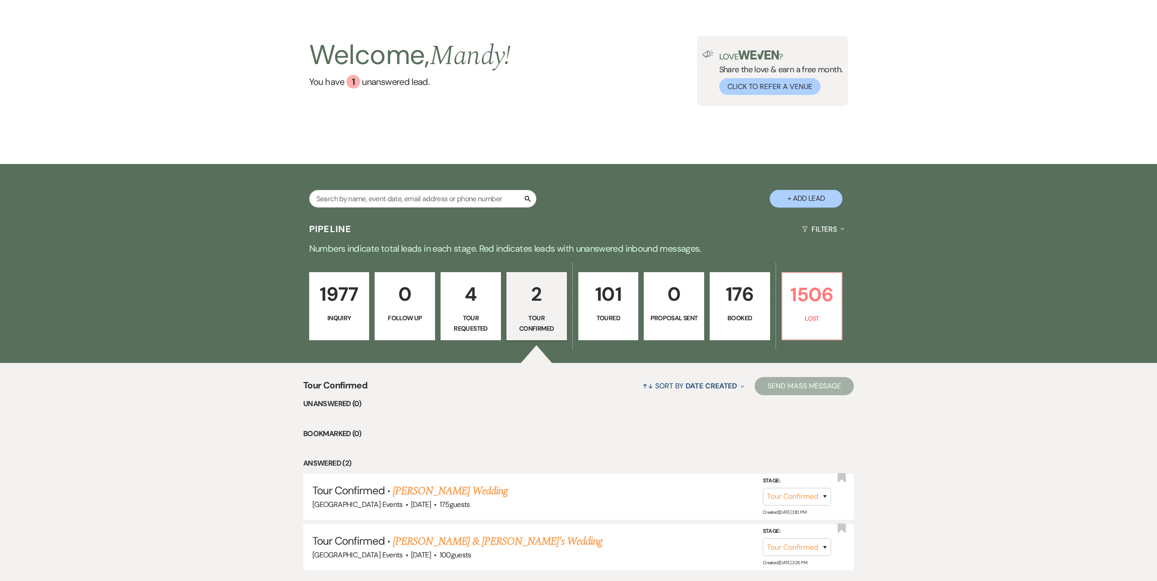
select select "5"
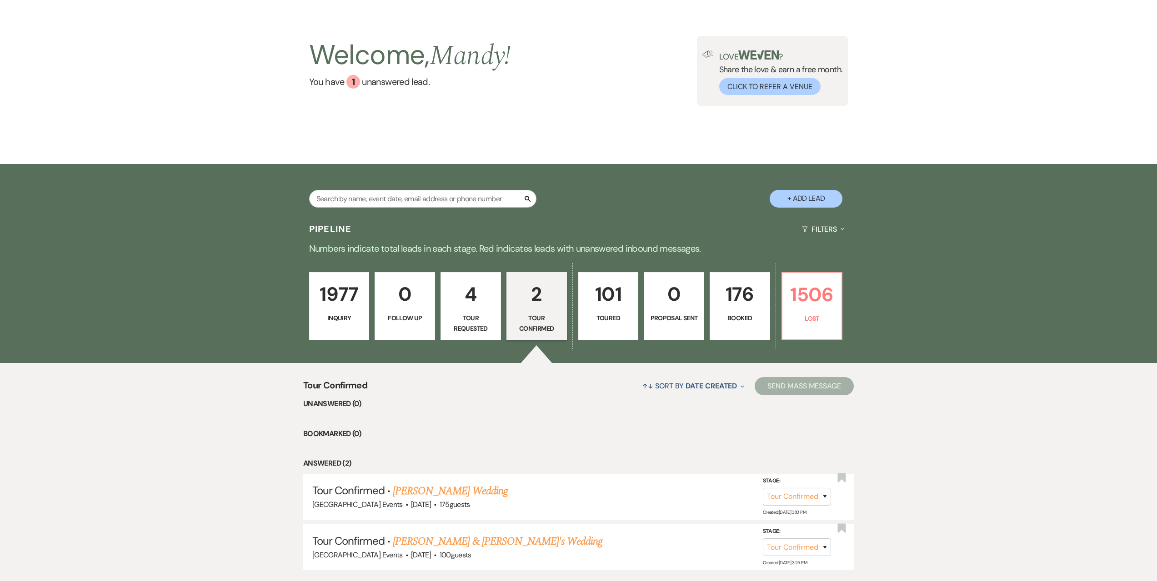
select select "5"
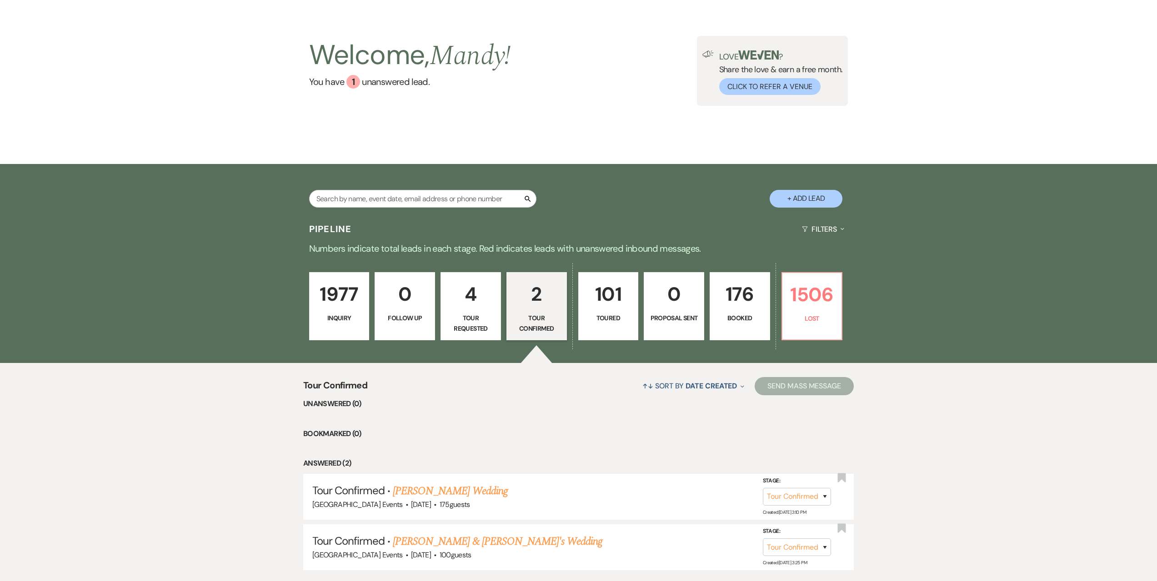
select select "5"
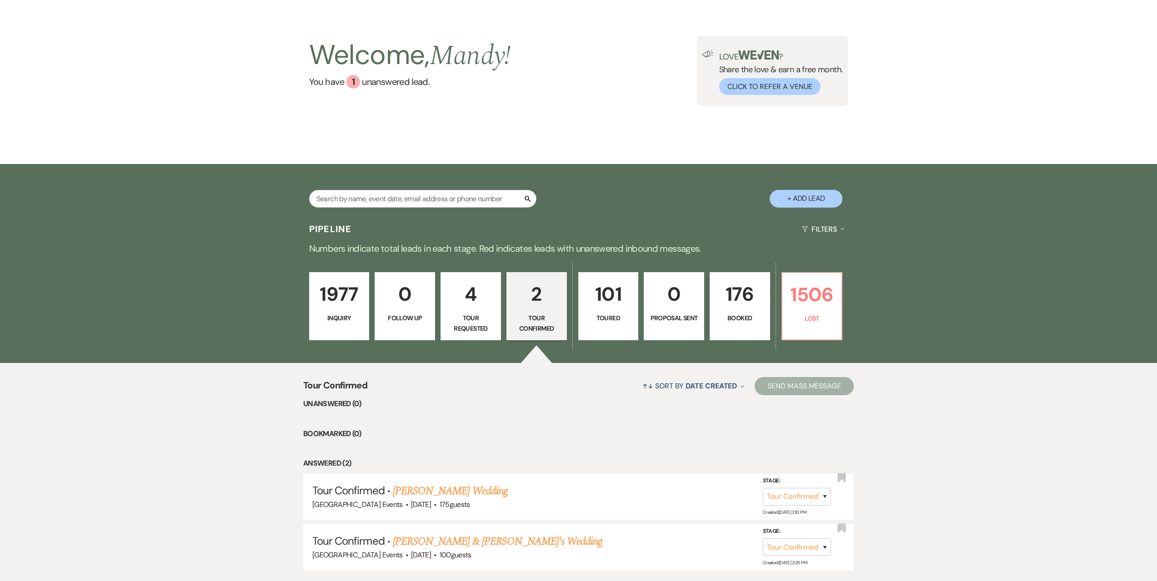
select select "5"
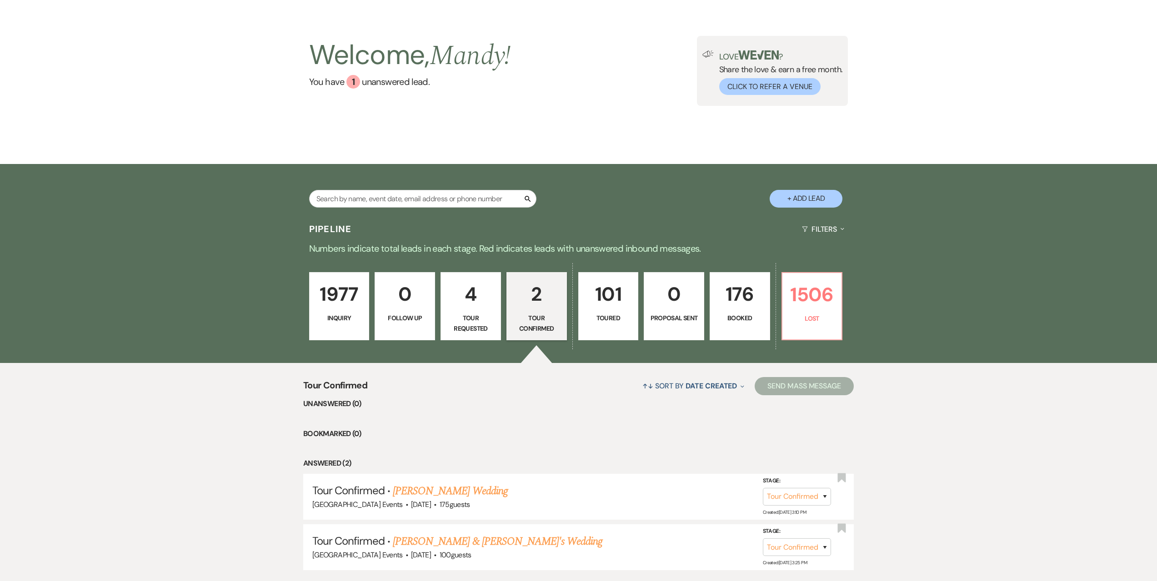
select select "5"
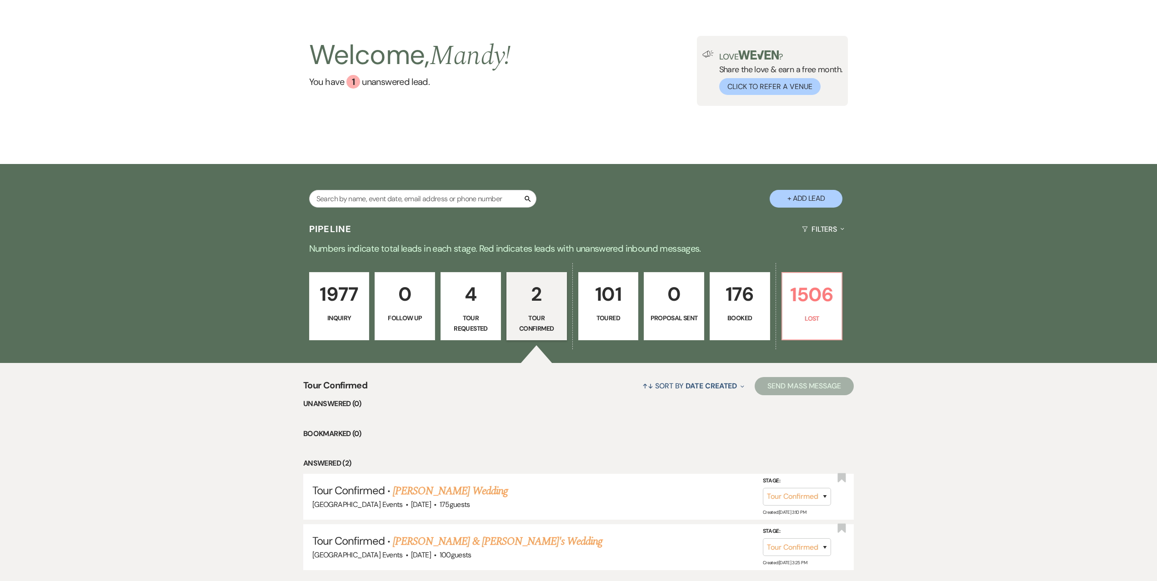
select select "5"
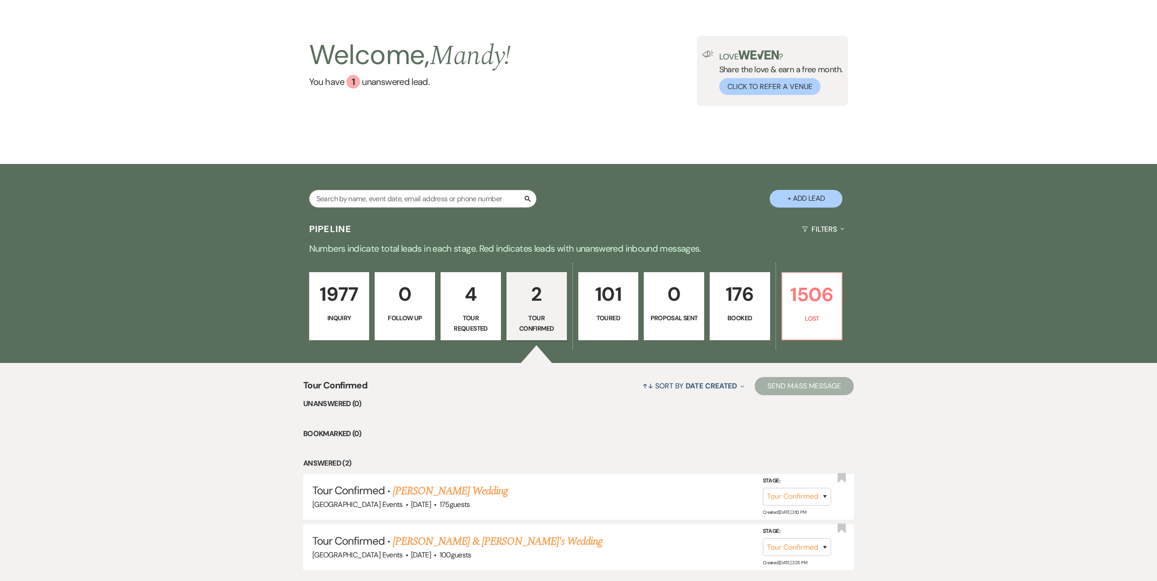
select select "5"
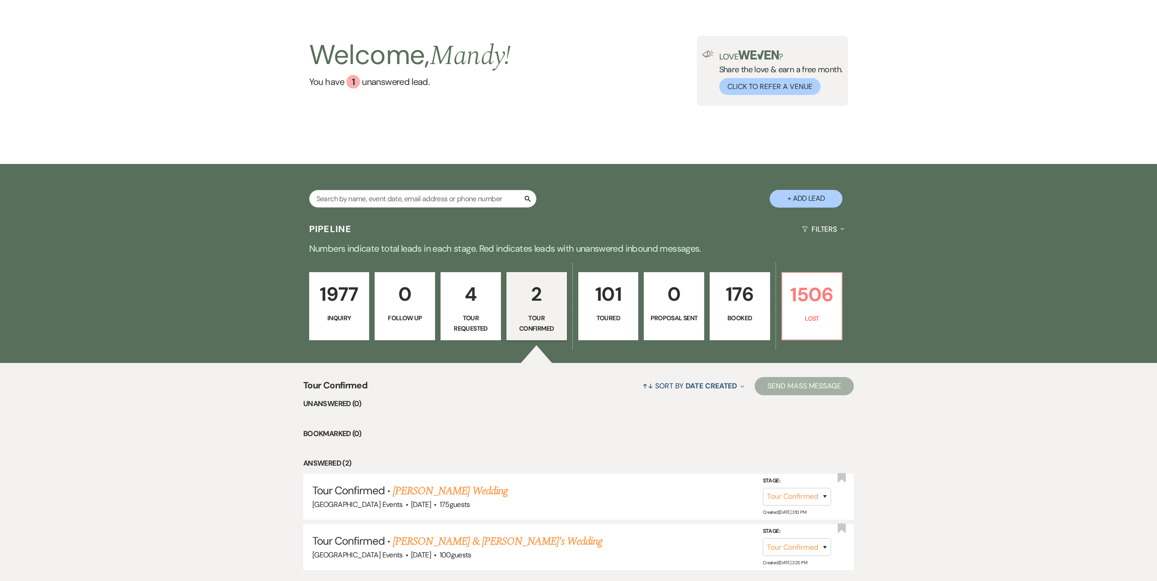
select select "5"
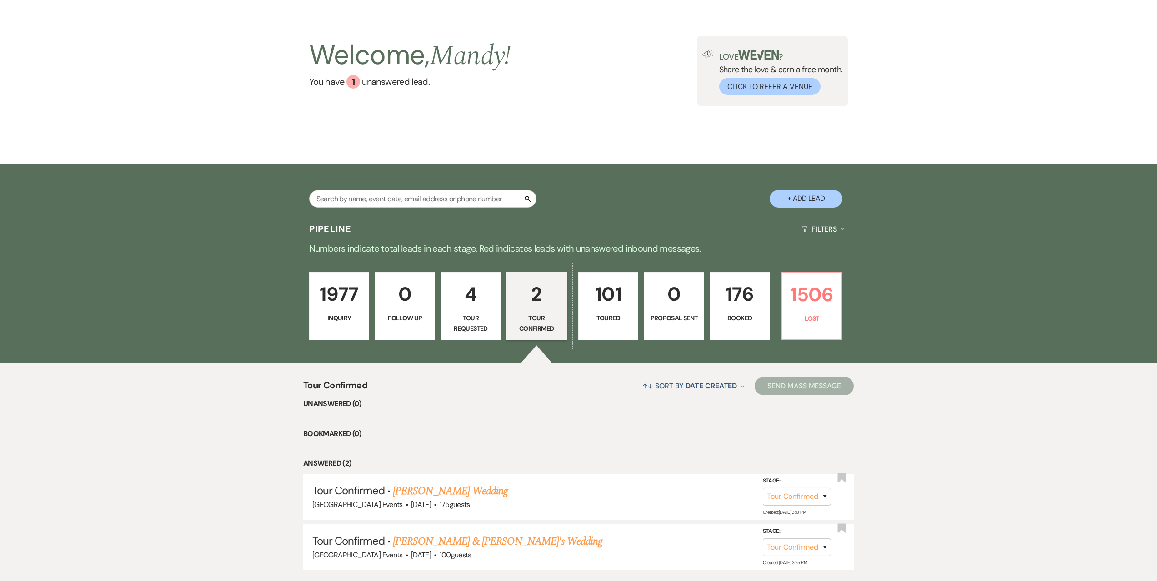
select select "5"
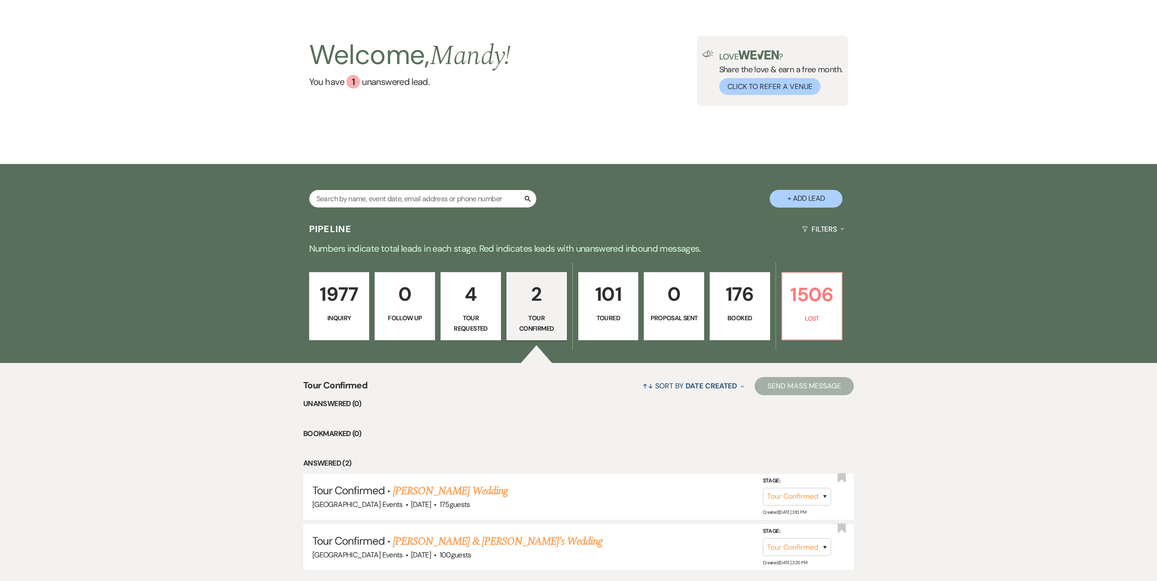
select select "5"
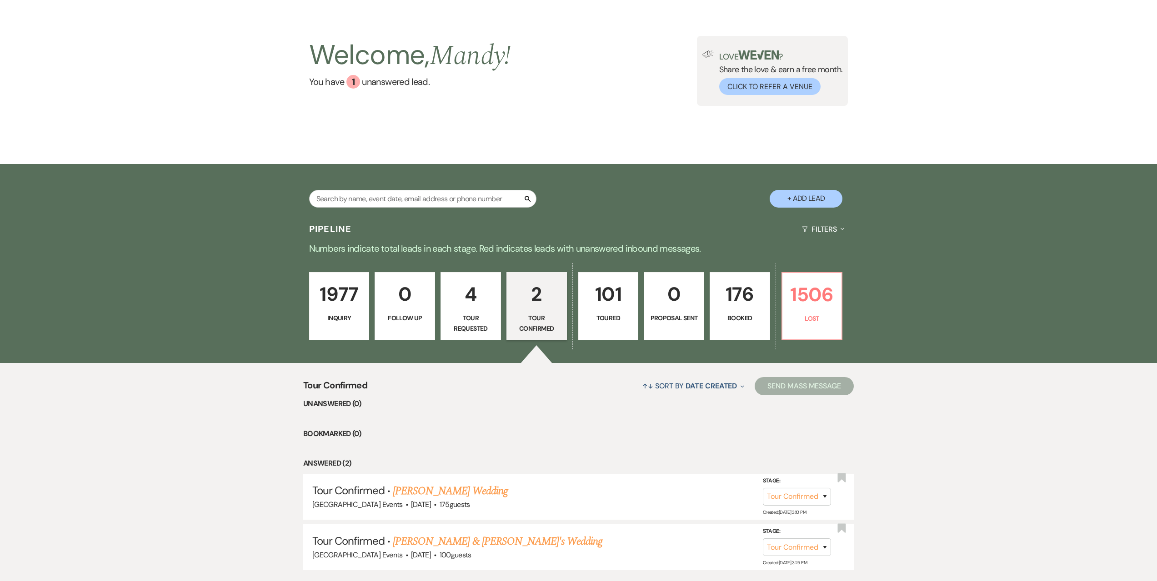
select select "5"
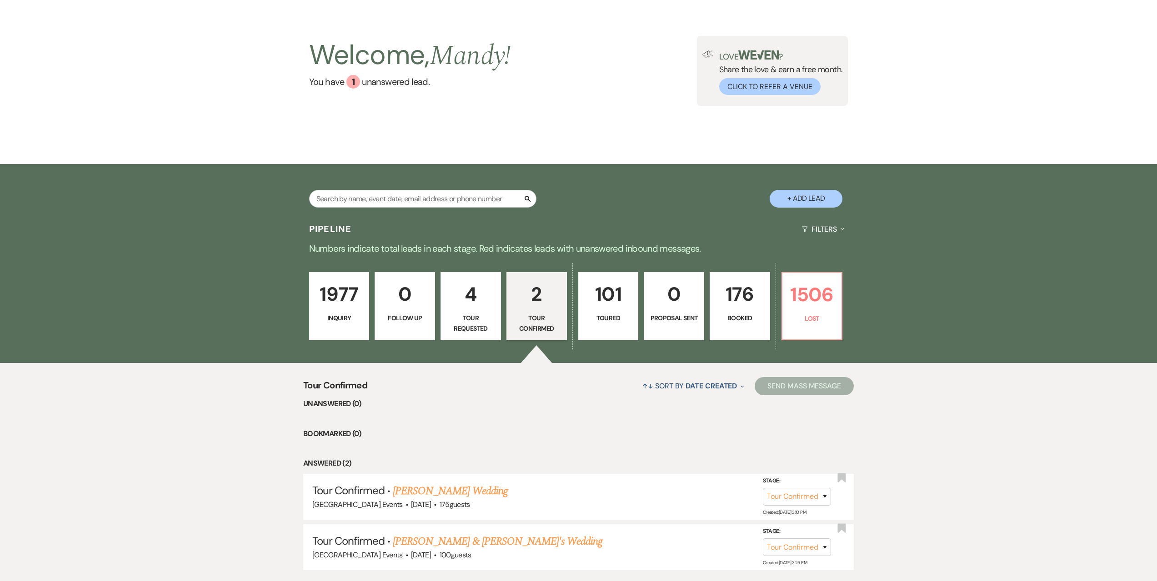
select select "5"
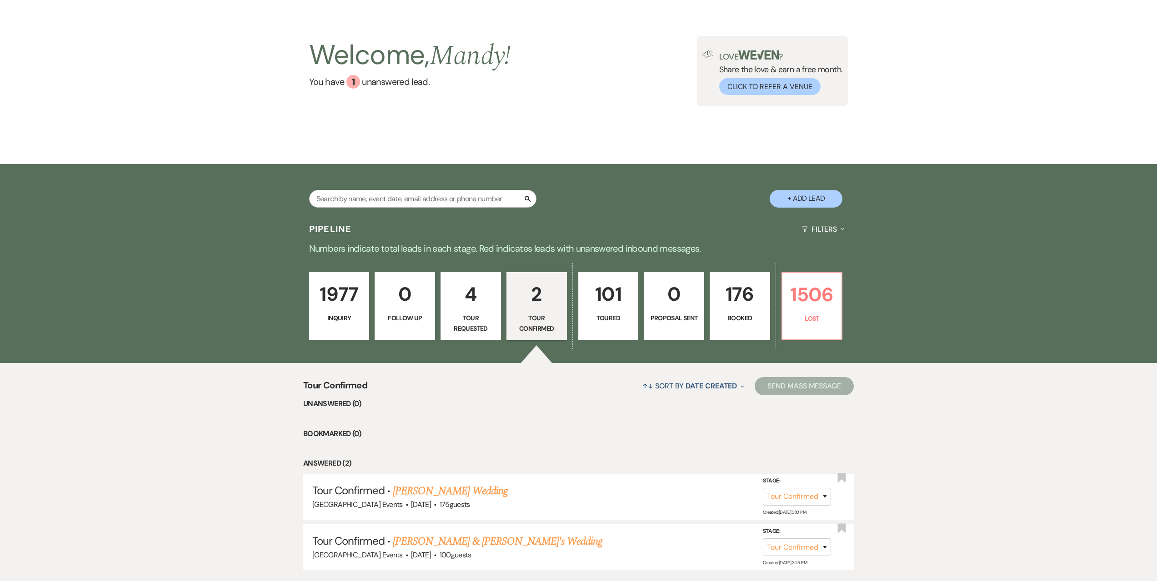
select select "5"
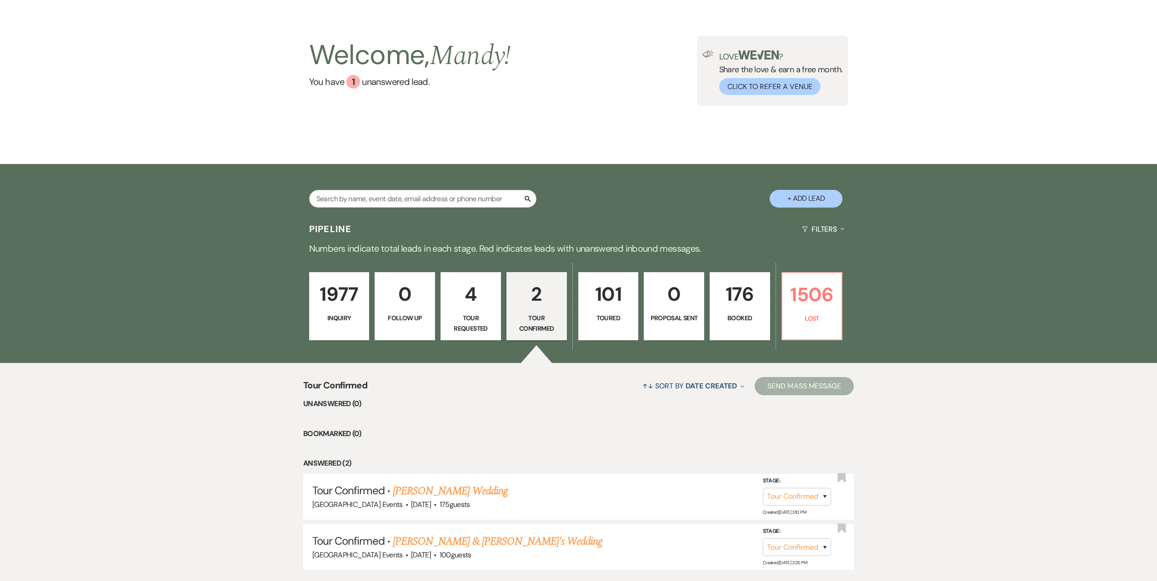
select select "5"
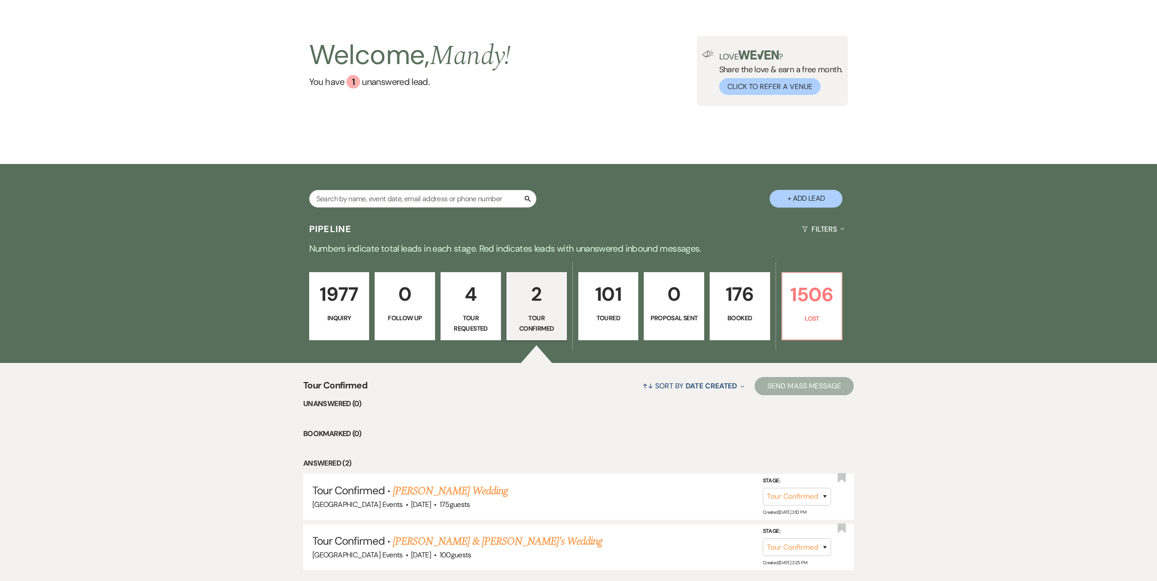
select select "5"
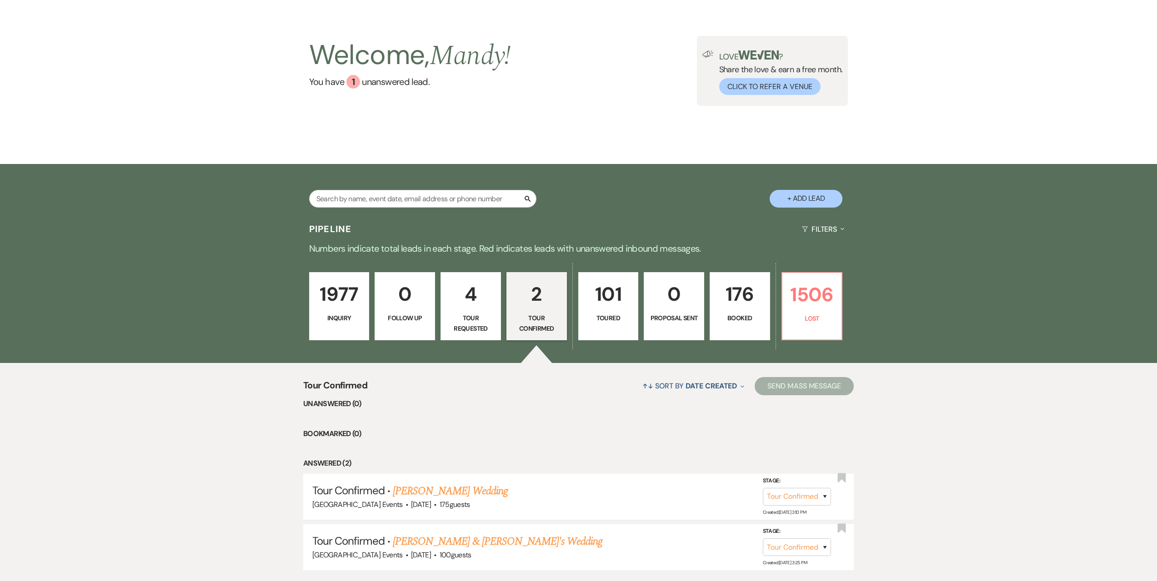
select select "5"
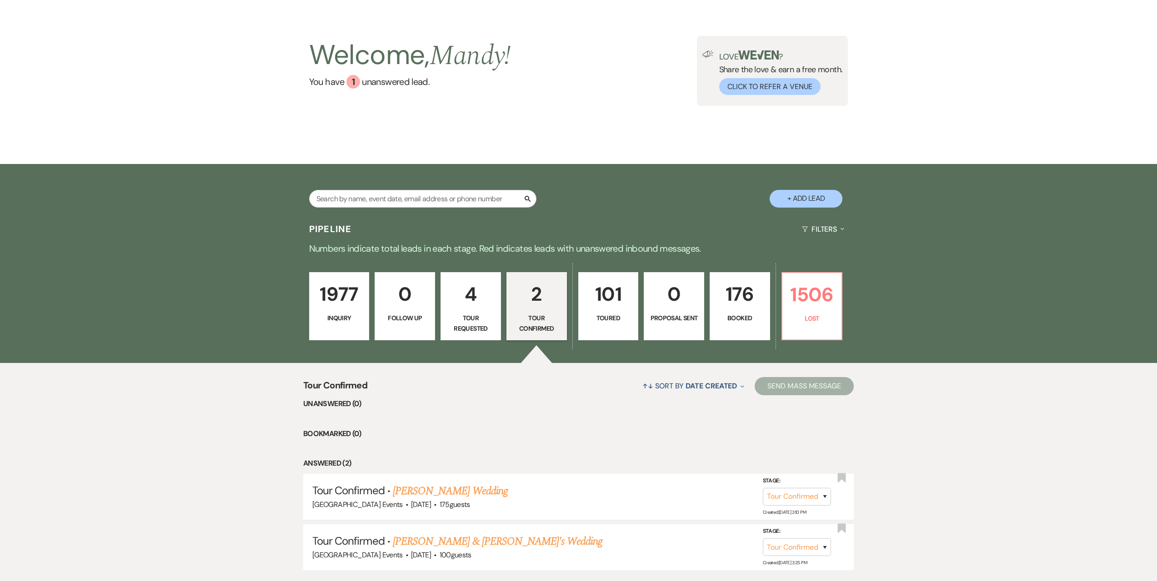
select select "5"
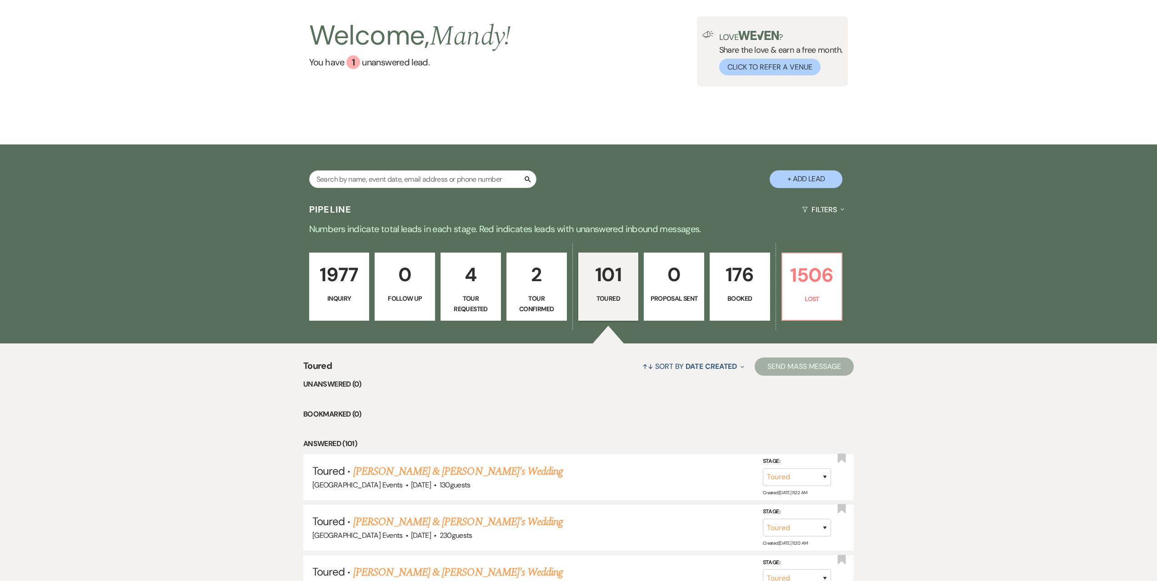
scroll to position [45, 0]
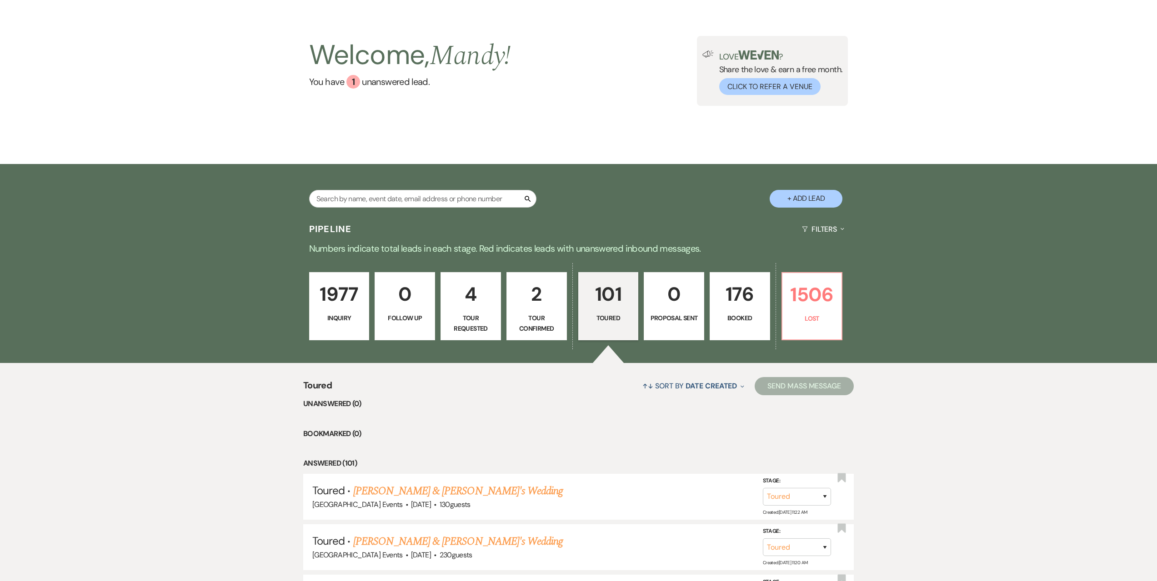
click at [324, 310] on link "1977 Inquiry" at bounding box center [339, 306] width 60 height 68
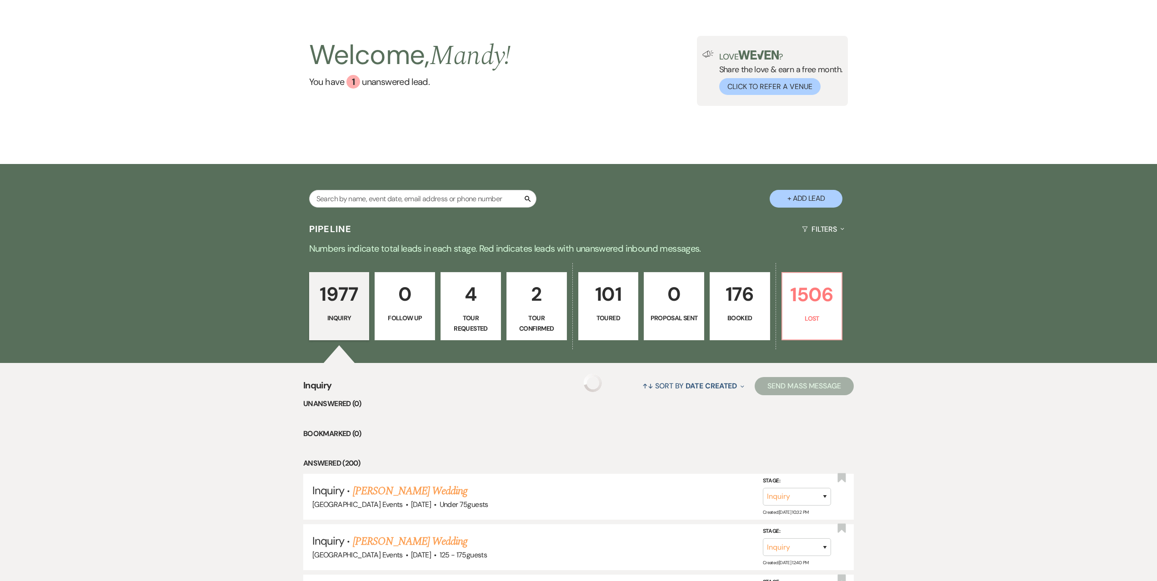
click at [344, 310] on p "1977" at bounding box center [339, 294] width 49 height 30
click at [422, 489] on link "[PERSON_NAME] Wedding" at bounding box center [410, 491] width 115 height 16
